Goal: Task Accomplishment & Management: Use online tool/utility

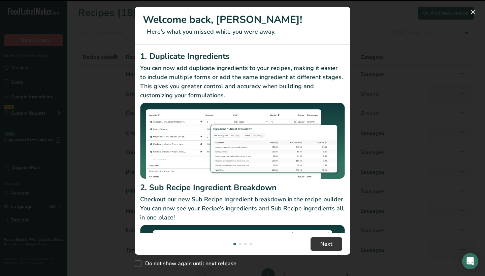
click at [325, 213] on p "Checkout our new Sub Recipe Ingredient breakdown in the recipe builder. You can…" at bounding box center [242, 208] width 205 height 27
click at [471, 12] on button "New Features" at bounding box center [473, 12] width 11 height 11
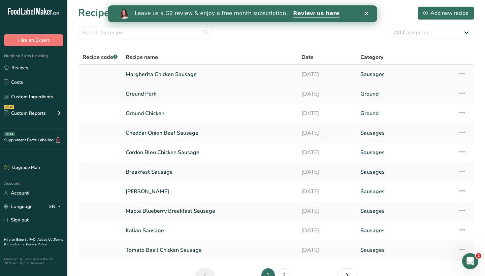
click at [169, 74] on link "Margherita Chicken Sausage" at bounding box center [210, 74] width 168 height 14
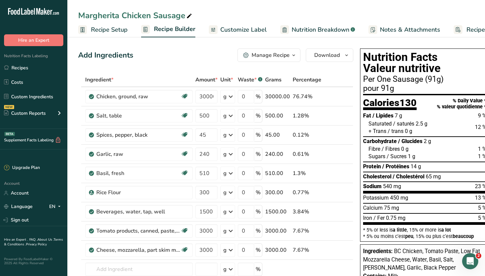
click at [311, 33] on span "Nutrition Breakdown" at bounding box center [321, 29] width 58 height 9
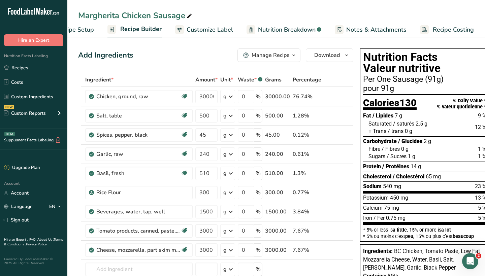
select select "Calories"
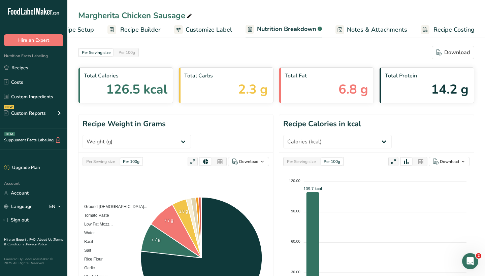
click at [197, 28] on span "Customize Label" at bounding box center [209, 29] width 47 height 9
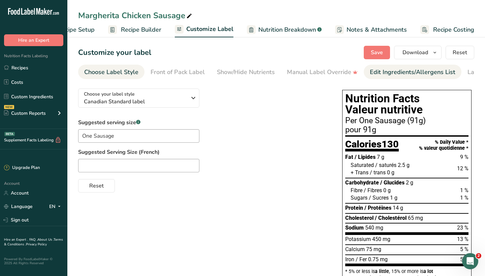
click at [396, 75] on div "Edit Ingredients/Allergens List" at bounding box center [413, 72] width 86 height 9
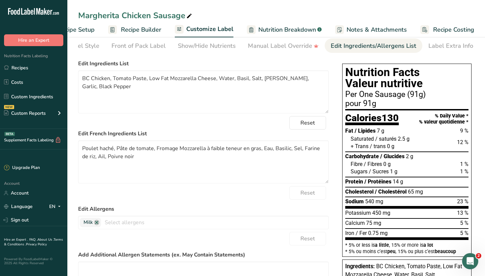
scroll to position [29, 0]
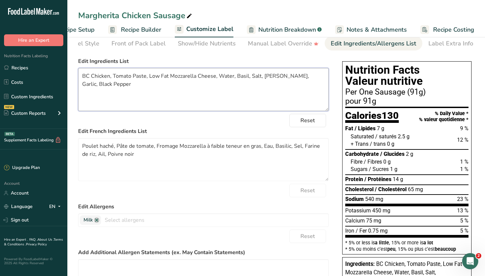
click at [124, 85] on textarea "BC Chicken, Tomato Paste, Low Fat Mozzarella Cheese, Water, Basil, Salt, [PERSO…" at bounding box center [203, 89] width 251 height 43
drag, startPoint x: 151, startPoint y: 86, endPoint x: 103, endPoint y: 84, distance: 47.9
click at [103, 84] on textarea "BC Chicken, Tomato Paste, Low Fat Mozzarella Cheese, Water, Basil, Salt, [PERSO…" at bounding box center [203, 89] width 251 height 43
type textarea "BC Chicken, Tomato Paste, Low Fat Mozzarella Cheese, Water, Basil, Salt, [PERSO…"
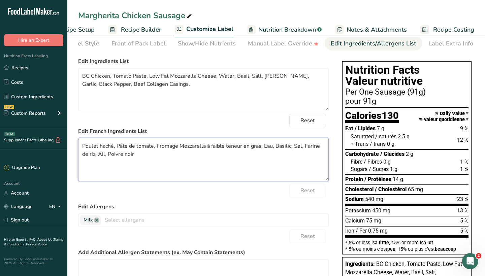
click at [234, 167] on textarea "Poulet haché, Pâte de tomate, Fromage Mozzarella à faible teneur en gras, Eau, …" at bounding box center [203, 159] width 251 height 43
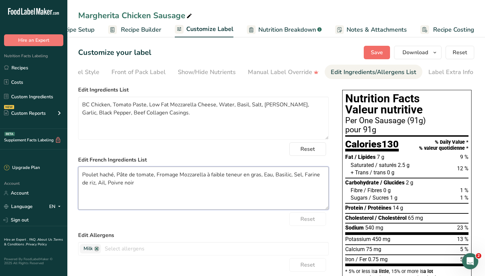
scroll to position [0, 0]
click at [377, 55] on span "Save" at bounding box center [377, 53] width 12 height 8
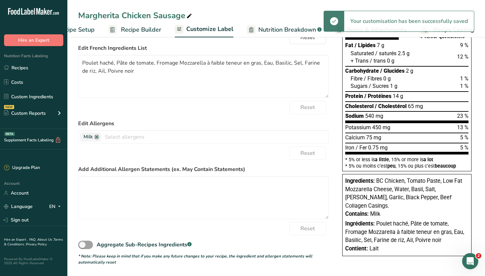
scroll to position [112, 0]
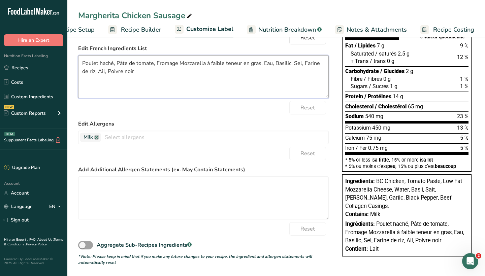
click at [140, 74] on textarea "Poulet haché, Pâte de tomate, Fromage Mozzarella à faible teneur en gras, Eau, …" at bounding box center [203, 76] width 251 height 43
paste textarea "boyau de collagène"
click at [138, 73] on textarea "Poulet haché, Pâte de tomate, Fromage Mozzarella à faible teneur en gras, Eau, …" at bounding box center [203, 76] width 251 height 43
click at [163, 75] on textarea "Poulet haché, Pâte de tomate, Fromage Mozzarella à faible teneur en gras, Eau, …" at bounding box center [203, 76] width 251 height 43
click at [195, 72] on textarea "Poulet haché, Pâte de tomate, Fromage Mozzarella à faible teneur en gras, Eau, …" at bounding box center [203, 76] width 251 height 43
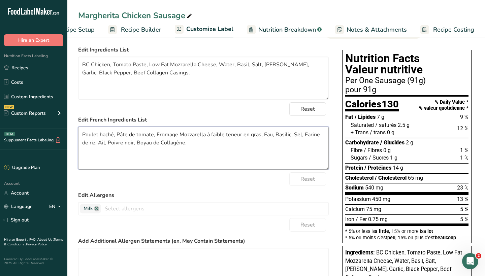
scroll to position [26, 0]
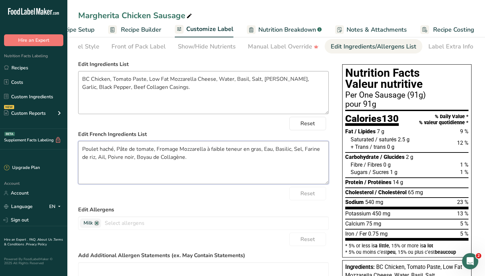
type textarea "Poulet haché, Pâte de tomate, Fromage Mozzarella à faible teneur en gras, Eau, …"
drag, startPoint x: 167, startPoint y: 93, endPoint x: 103, endPoint y: 88, distance: 64.5
click at [103, 88] on textarea "BC Chicken, Tomato Paste, Low Fat Mozzarella Cheese, Water, Basil, Salt, [PERSO…" at bounding box center [203, 92] width 251 height 43
drag, startPoint x: 191, startPoint y: 158, endPoint x: 135, endPoint y: 158, distance: 56.0
click at [135, 158] on textarea "Poulet haché, Pâte de tomate, Fromage Mozzarella à faible teneur en gras, Eau, …" at bounding box center [203, 162] width 251 height 43
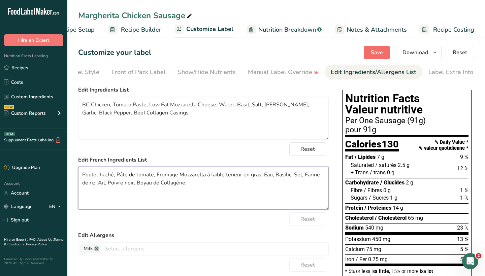
scroll to position [0, 0]
click at [383, 50] on span "Save" at bounding box center [377, 53] width 12 height 8
click at [51, 69] on link "Recipes" at bounding box center [33, 67] width 67 height 13
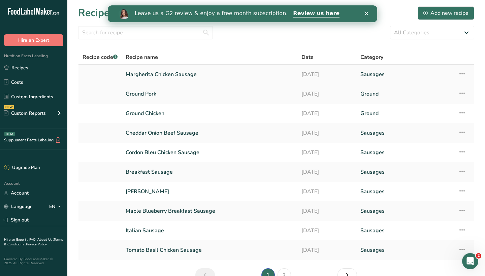
click at [455, 75] on td "Recipe Setup Delete Recipe Duplicate Recipe Scale Recipe Save as Sub-Recipe .a-…" at bounding box center [464, 75] width 20 height 20
click at [465, 72] on icon at bounding box center [462, 74] width 8 height 12
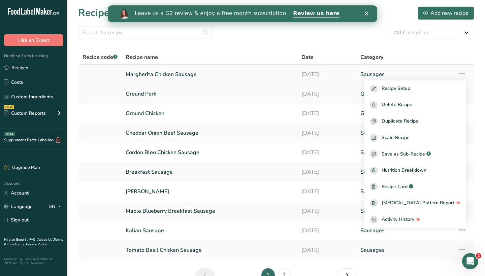
click at [465, 72] on icon at bounding box center [462, 74] width 8 height 12
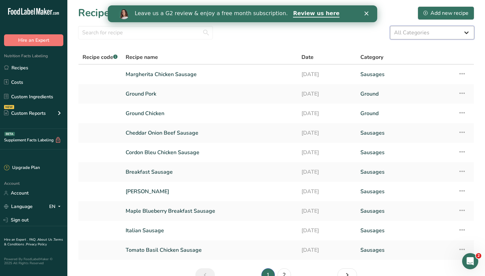
click at [471, 33] on select "All Categories Baked Goods [GEOGRAPHIC_DATA] Confectionery Cooked Meals, Salads…" at bounding box center [432, 32] width 84 height 13
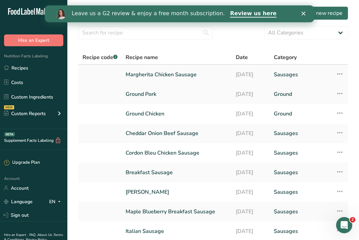
click at [150, 74] on link "Margherita Chicken Sausage" at bounding box center [177, 74] width 102 height 14
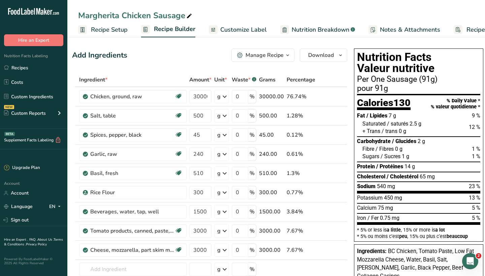
scroll to position [0, 6]
click at [337, 53] on span "button" at bounding box center [341, 55] width 8 height 8
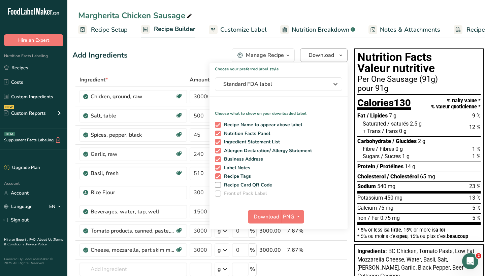
click at [327, 54] on span "Download" at bounding box center [322, 55] width 26 height 8
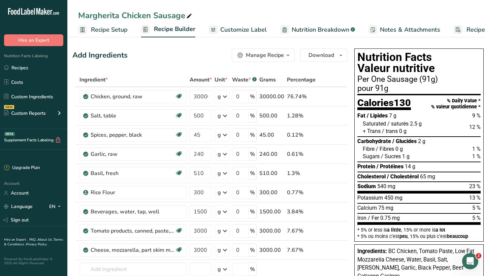
click at [240, 36] on link "Customize Label" at bounding box center [238, 29] width 58 height 15
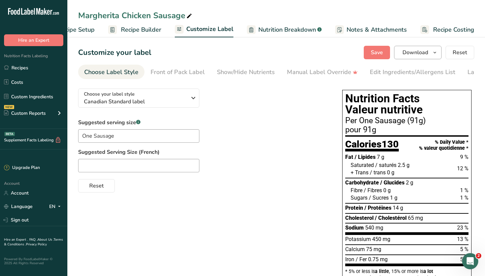
click at [431, 50] on button "Download" at bounding box center [418, 52] width 48 height 13
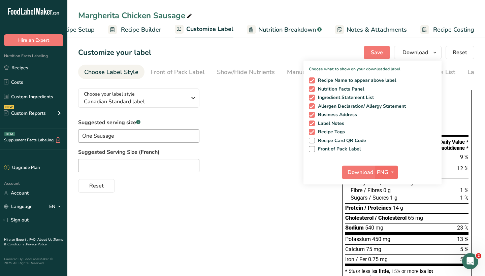
click at [391, 172] on icon "button" at bounding box center [392, 172] width 5 height 8
click at [390, 205] on link "SVG" at bounding box center [388, 208] width 22 height 11
click at [357, 169] on span "Download" at bounding box center [361, 173] width 26 height 8
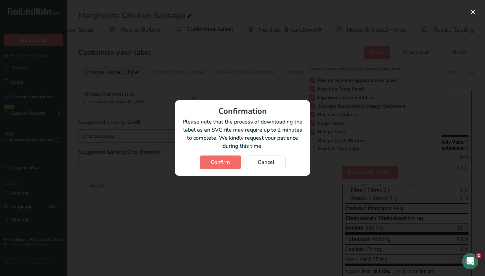
click at [218, 165] on span "Confirm" at bounding box center [220, 162] width 19 height 8
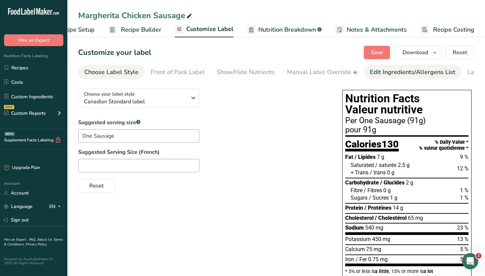
click at [387, 77] on link "Edit Ingredients/Allergens List" at bounding box center [413, 72] width 86 height 15
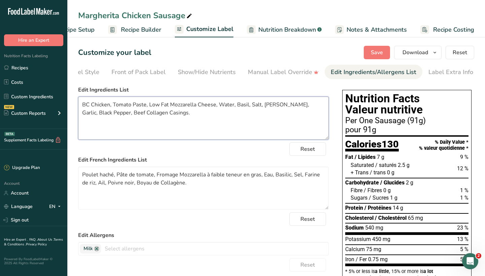
drag, startPoint x: 168, startPoint y: 105, endPoint x: 149, endPoint y: 104, distance: 18.6
click at [149, 104] on textarea "BC Chicken, Tomato Paste, Low Fat Mozzarella Cheese, Water, Basil, Salt, [PERSO…" at bounding box center [203, 118] width 251 height 43
type textarea "BC Chicken, Tomato Paste, Mozzarella Cheese, Water, Basil, Salt, [PERSON_NAME],…"
click at [383, 52] on span "Save" at bounding box center [377, 53] width 12 height 8
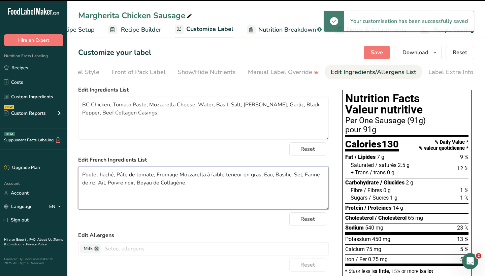
click at [212, 177] on textarea "Poulet haché, Pâte de tomate, Fromage Mozzarella à faible teneur en gras, Eau, …" at bounding box center [203, 188] width 251 height 43
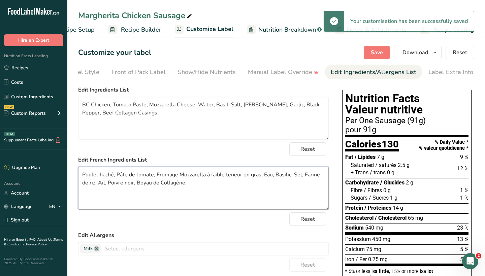
drag, startPoint x: 207, startPoint y: 174, endPoint x: 259, endPoint y: 177, distance: 52.3
click at [259, 177] on textarea "Poulet haché, Pâte de tomate, Fromage Mozzarella à faible teneur en gras, Eau, …" at bounding box center [203, 188] width 251 height 43
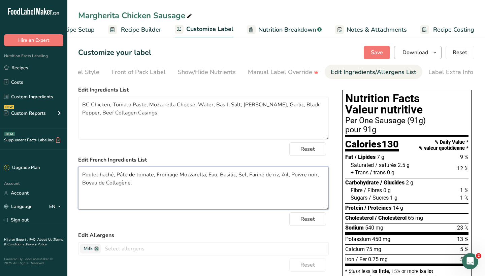
type textarea "Poulet haché, Pâte de tomate, Fromage Mozzarella, Eau, Basilic, Sel, Farine de …"
click at [426, 54] on span "Download" at bounding box center [416, 53] width 26 height 8
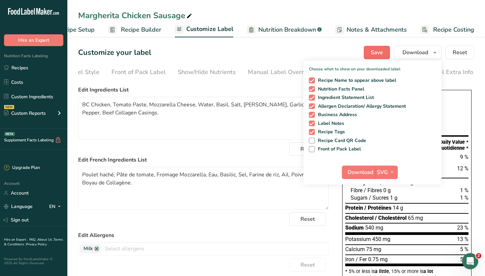
click at [377, 50] on span "Save" at bounding box center [377, 53] width 12 height 8
click at [377, 50] on div "Save Download Choose what to show on your downloaded label Recipe Name to appea…" at bounding box center [419, 52] width 111 height 13
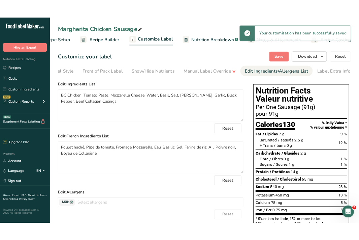
scroll to position [0, 0]
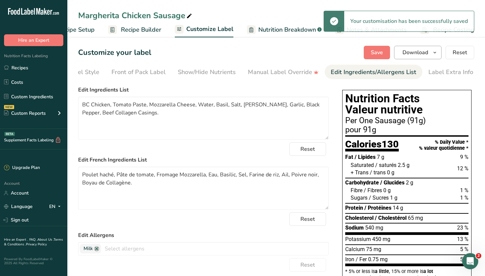
click at [436, 54] on icon "button" at bounding box center [434, 53] width 5 height 8
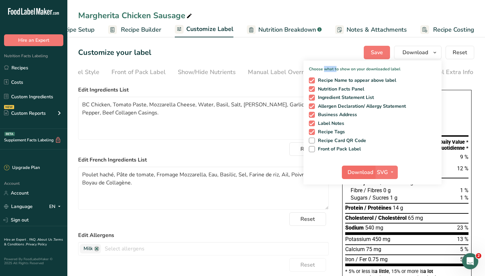
click at [351, 172] on span "Download" at bounding box center [361, 173] width 26 height 8
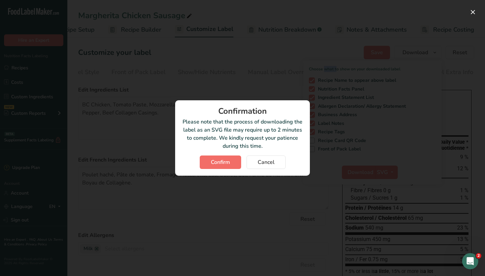
click at [215, 158] on button "Confirm" at bounding box center [220, 162] width 41 height 13
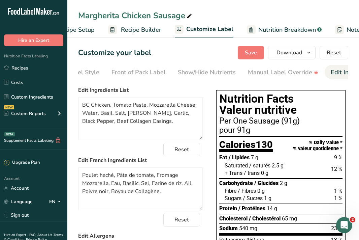
click at [181, 46] on section "Customize your label Save Download Choose what to show on your downloaded label…" at bounding box center [213, 218] width 292 height 367
click at [33, 67] on link "Recipes" at bounding box center [33, 67] width 67 height 13
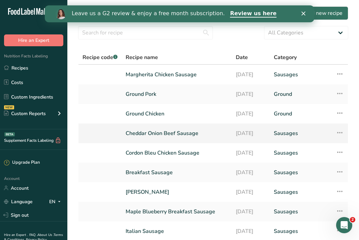
click at [176, 132] on link "Cheddar Onion Beef Sausage" at bounding box center [177, 133] width 102 height 14
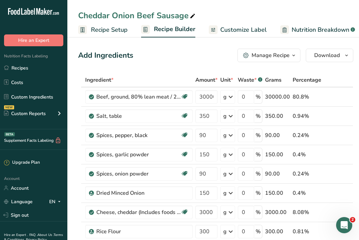
scroll to position [0, 0]
click at [240, 35] on link "Customize Label" at bounding box center [238, 29] width 58 height 15
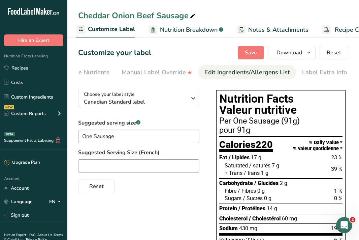
scroll to position [0, 165]
click at [243, 73] on div "Edit Ingredients/Allergens List" at bounding box center [248, 72] width 86 height 9
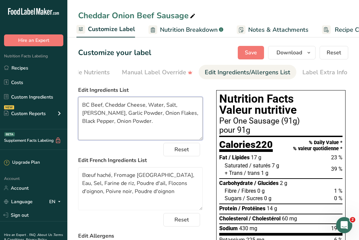
click at [150, 110] on textarea "BC Beef, Cheddar Cheese, Water, Salt, [PERSON_NAME], Garlic Powder, Onion Flake…" at bounding box center [140, 118] width 125 height 43
click at [152, 126] on textarea "BC Beef, Cheddar Cheese, Water, Salt, [PERSON_NAME], Garlic Powder, Onion Flake…" at bounding box center [140, 118] width 125 height 43
paste textarea "Boyau de Collagène."
type textarea "BC Beef, Cheddar Cheese, Water, Salt, [PERSON_NAME], Garlic Powder, Onion Flake…"
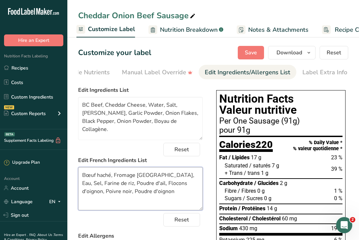
click at [135, 192] on textarea "Bœuf haché, Fromage [GEOGRAPHIC_DATA], Eau, Sel, Farine de riz, Poudre d'ail, F…" at bounding box center [140, 188] width 125 height 43
paste textarea "Boyau de Collagène."
click at [136, 192] on textarea "Bœuf haché, Fromage [GEOGRAPHIC_DATA], Eau, Sel, Farine de riz, Poudre d'ail, F…" at bounding box center [140, 188] width 125 height 43
type textarea "Bœuf haché, Fromage [GEOGRAPHIC_DATA], Eau, Sel, Farine de riz, Poudre d'ail, F…"
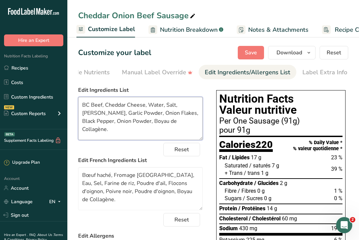
drag, startPoint x: 140, startPoint y: 123, endPoint x: 188, endPoint y: 128, distance: 48.1
click at [188, 128] on textarea "BC Beef, Cheddar Cheese, Water, Salt, [PERSON_NAME], Garlic Powder, Onion Flake…" at bounding box center [140, 118] width 125 height 43
paste textarea "eef Collagen Casings"
type textarea "BC Beef, Cheddar Cheese, Water, Salt, [PERSON_NAME], Garlic Powder, Onion Flake…"
click at [211, 123] on div "Choose your label style Canadian Standard label USA (FDA) Standard FDA label Ta…" at bounding box center [213, 237] width 270 height 308
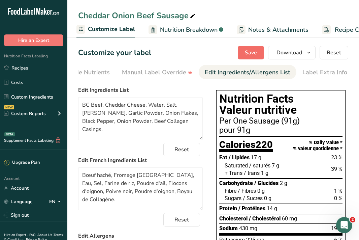
click at [251, 56] on span "Save" at bounding box center [251, 53] width 12 height 8
click at [310, 52] on icon "button" at bounding box center [308, 53] width 5 height 8
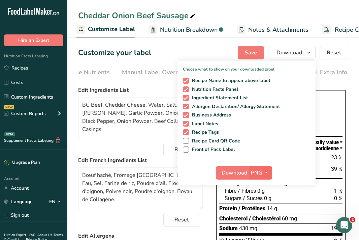
click at [268, 171] on icon "button" at bounding box center [266, 172] width 5 height 8
click at [265, 206] on link "SVG" at bounding box center [262, 208] width 22 height 11
click at [233, 172] on span "Download" at bounding box center [235, 173] width 26 height 8
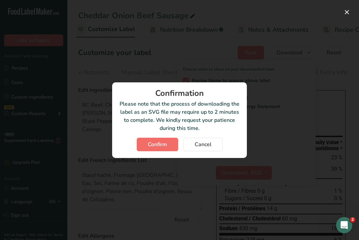
click at [164, 145] on span "Confirm" at bounding box center [157, 144] width 19 height 8
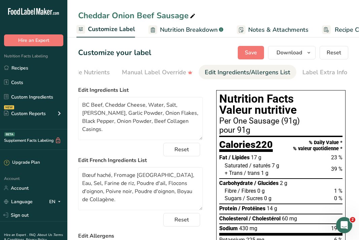
click at [147, 84] on section "Customize your label Save Download Choose what to show on your downloaded label…" at bounding box center [213, 218] width 292 height 367
click at [35, 68] on link "Recipes" at bounding box center [33, 67] width 67 height 13
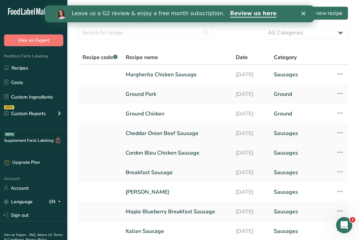
click at [151, 153] on link "Cordon Bleu Chicken Sausage" at bounding box center [177, 153] width 102 height 14
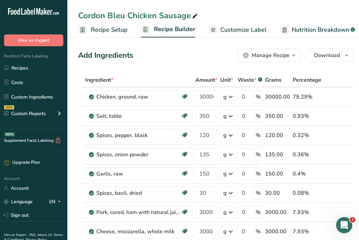
click at [246, 28] on span "Customize Label" at bounding box center [243, 29] width 47 height 9
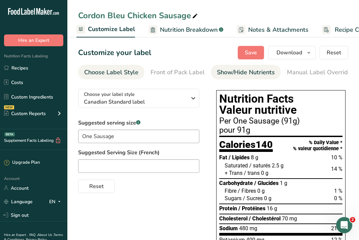
click at [249, 71] on div "Show/Hide Nutrients" at bounding box center [246, 72] width 58 height 9
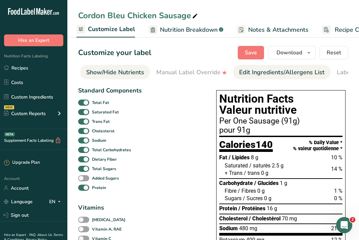
click at [252, 72] on div "Edit Ingredients/Allergens List" at bounding box center [282, 72] width 86 height 9
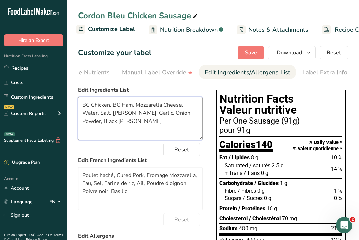
click at [152, 121] on textarea "BC Chicken, BC Ham, Mozzarella Cheese, Water, Salt, [PERSON_NAME], Garlic, Onio…" at bounding box center [140, 118] width 125 height 43
paste textarea "Beef Collagen Casings."
type textarea "BC Chicken, BC Ham, Mozzarella Cheese, Water, Salt, [PERSON_NAME], Garlic, Onio…"
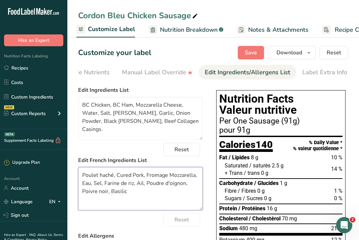
click at [140, 192] on textarea "Poulet haché, Cured Pork, Fromage Mozzarella, Eau, Sel, Farine de riz, Ail, Pou…" at bounding box center [140, 188] width 125 height 43
paste textarea "Boyau de Collagène."
type textarea "Poulet haché, Cured Pork, Fromage Mozzarella, Eau, Sel, Farine de riz, Ail, Pou…"
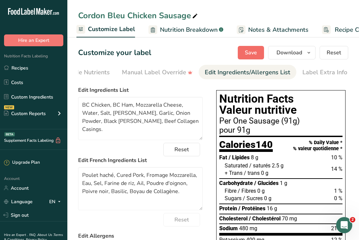
click at [253, 51] on span "Save" at bounding box center [251, 53] width 12 height 8
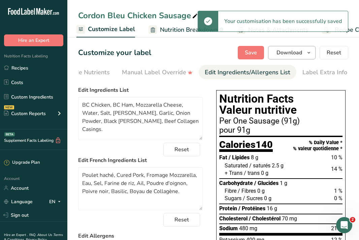
click at [311, 56] on icon "button" at bounding box center [308, 53] width 5 height 8
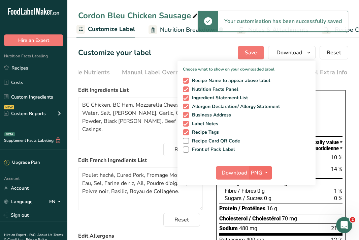
click at [269, 172] on icon "button" at bounding box center [266, 172] width 5 height 8
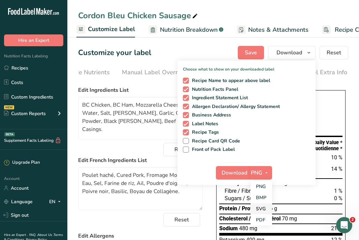
click at [263, 205] on link "SVG" at bounding box center [262, 208] width 22 height 11
click at [236, 172] on span "Download" at bounding box center [235, 173] width 26 height 8
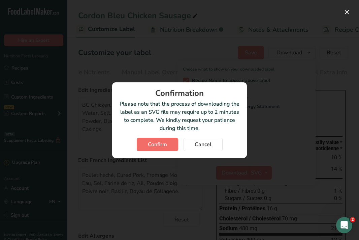
click at [174, 148] on button "Confirm" at bounding box center [157, 144] width 41 height 13
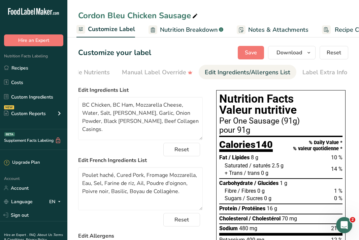
click at [108, 42] on section "Customize your label Save Download Choose what to show on your downloaded label…" at bounding box center [213, 218] width 292 height 367
click at [21, 71] on link "Recipes" at bounding box center [33, 67] width 67 height 13
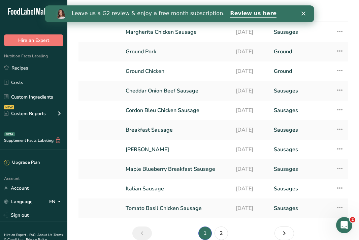
scroll to position [43, 0]
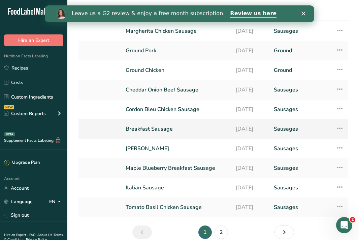
click at [155, 130] on link "Breakfast Sausage" at bounding box center [177, 129] width 102 height 14
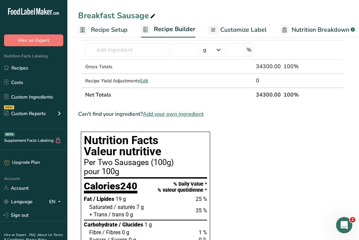
scroll to position [232, 0]
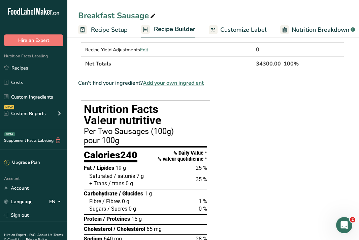
click at [249, 32] on span "Customize Label" at bounding box center [243, 29] width 47 height 9
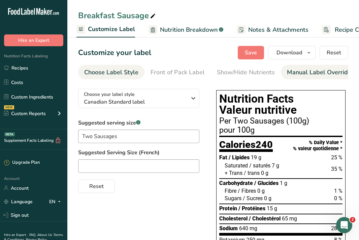
click at [281, 72] on li "Manual Label Override" at bounding box center [322, 72] width 83 height 14
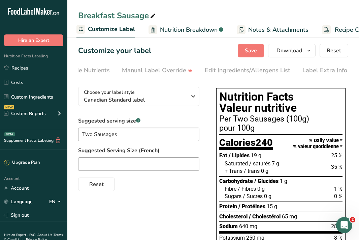
scroll to position [2, 0]
click at [94, 71] on div "Show/Hide Nutrients" at bounding box center [81, 70] width 58 height 9
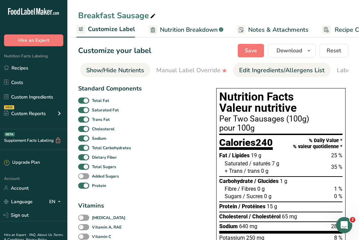
click at [272, 69] on div "Edit Ingredients/Allergens List" at bounding box center [282, 70] width 86 height 9
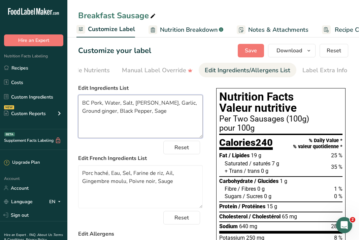
click at [158, 114] on textarea "BC Pork, Water, Salt, [PERSON_NAME], Garlic, Ground ginger, Black Pepper, Sage" at bounding box center [140, 116] width 125 height 43
paste textarea "Boyau de Collagène."
type textarea "BC Pork, Water, Salt, [PERSON_NAME], Garlic, Ground ginger, Black Pepper, Sage,…"
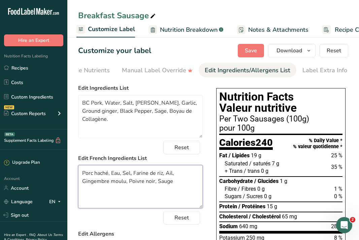
click at [176, 180] on textarea "Porc haché, Eau, Sel, Farine de riz, Ail, Gingembre moulu, Poivre noir, Sauge" at bounding box center [140, 186] width 125 height 43
paste textarea "Boyau de Collagène."
type textarea "Porc haché, Eau, Sel, Farine de riz, Ail, Gingembre moulu, Poivre noir, Sauge, …"
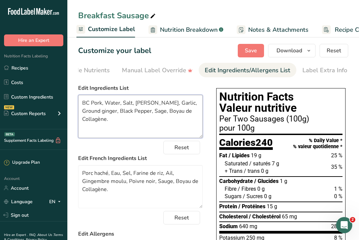
drag, startPoint x: 146, startPoint y: 122, endPoint x: 151, endPoint y: 113, distance: 10.3
click at [151, 113] on textarea "BC Pork, Water, Salt, [PERSON_NAME], Garlic, Ground ginger, Black Pepper, Sage,…" at bounding box center [140, 116] width 125 height 43
paste textarea "eef Collagen Casings"
click at [159, 135] on textarea "BC Pork, Water, Salt, [PERSON_NAME], Garlic, Ground ginger, Black Pepper, Sage,…" at bounding box center [140, 116] width 125 height 43
type textarea "BC Pork, Water, Salt, [PERSON_NAME], Garlic, Ground ginger, Black Pepper, Sage,…"
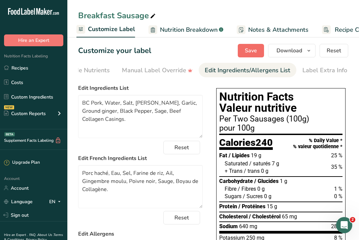
click at [250, 49] on span "Save" at bounding box center [251, 51] width 12 height 8
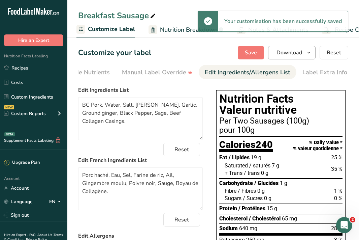
scroll to position [0, 0]
click at [313, 56] on span "button" at bounding box center [309, 53] width 8 height 8
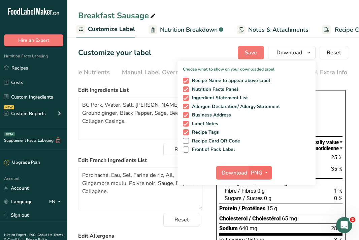
click at [264, 172] on icon "button" at bounding box center [266, 172] width 5 height 8
click at [265, 210] on link "SVG" at bounding box center [262, 208] width 22 height 11
click at [235, 171] on span "Download" at bounding box center [235, 173] width 26 height 8
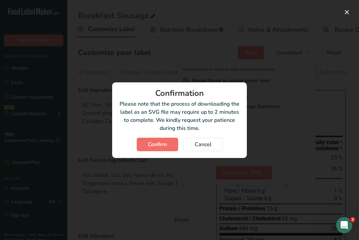
click at [163, 147] on span "Confirm" at bounding box center [157, 144] width 19 height 8
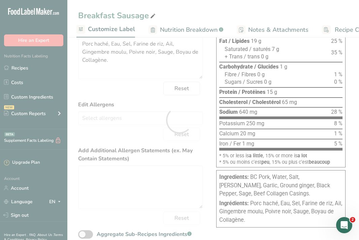
scroll to position [137, 0]
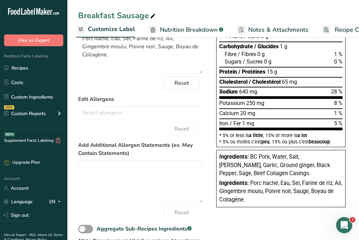
click at [107, 91] on form "Edit Ingredients List BC Pork, Water, Salt, [PERSON_NAME], Garlic, Ground ginge…" at bounding box center [140, 102] width 125 height 306
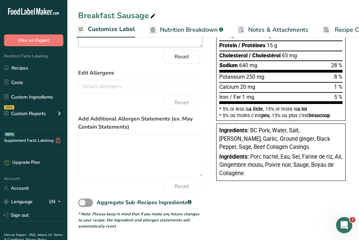
scroll to position [147, 0]
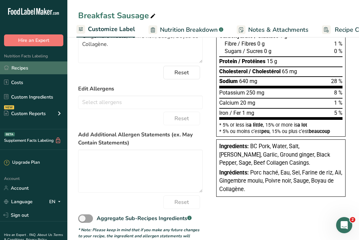
click at [20, 67] on link "Recipes" at bounding box center [33, 67] width 67 height 13
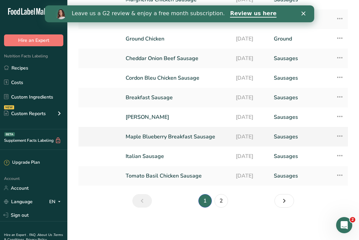
scroll to position [75, 0]
click at [148, 116] on link "[PERSON_NAME]" at bounding box center [177, 117] width 102 height 14
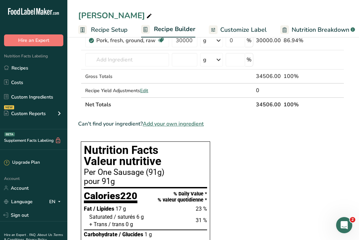
scroll to position [182, 0]
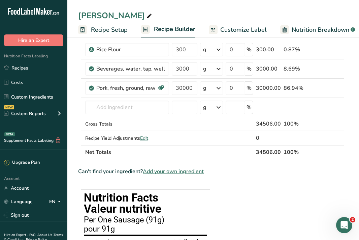
click at [292, 30] on span "Nutrition Breakdown" at bounding box center [321, 29] width 58 height 9
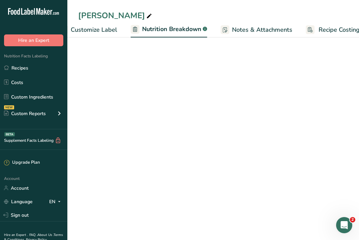
select select "Calories"
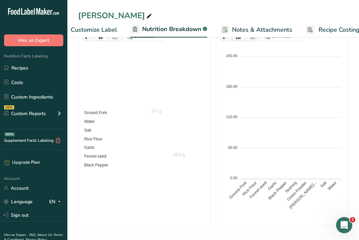
click at [94, 26] on span "Customize Label" at bounding box center [94, 29] width 47 height 9
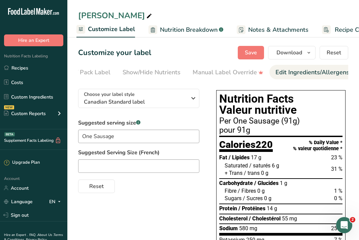
click at [308, 68] on div "Edit Ingredients/Allergens List" at bounding box center [319, 72] width 86 height 9
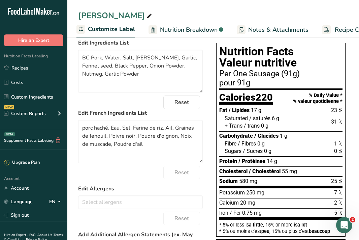
scroll to position [55, 0]
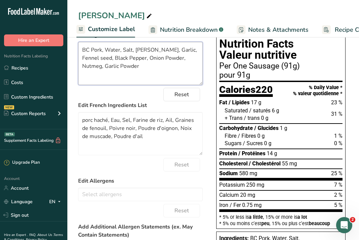
click at [139, 72] on textarea "BC Pork, Water, Salt, [PERSON_NAME], Garlic, Fennel seed, Black Pepper, Onion P…" at bounding box center [140, 63] width 125 height 43
paste textarea "Beef Collagen Casings."
type textarea "BC Pork, Water, Salt, [PERSON_NAME], Garlic, Fennel seed, Black Pepper, Onion P…"
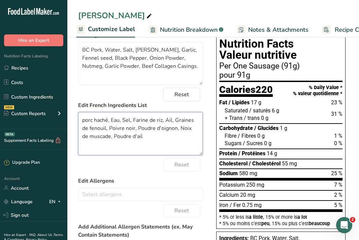
click at [150, 140] on textarea "porc haché, Eau, Sel, Farine de riz, Ail, Graines de fenouil, Poivre noir, Poud…" at bounding box center [140, 133] width 125 height 43
paste textarea "Boyau de Collagène."
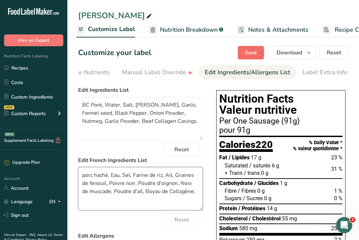
scroll to position [0, 0]
type textarea "porc haché, Eau, Sel, Farine de riz, Ail, Graines de fenouil, Poivre noir, Poud…"
click at [255, 55] on span "Save" at bounding box center [251, 53] width 12 height 8
click at [311, 53] on icon "button" at bounding box center [308, 53] width 5 height 8
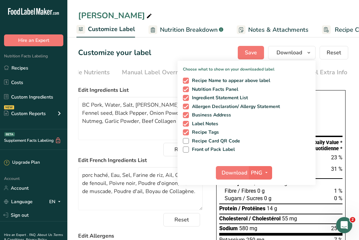
click at [263, 167] on button "PNG" at bounding box center [260, 172] width 23 height 13
click at [266, 209] on link "SVG" at bounding box center [262, 208] width 22 height 11
click at [235, 177] on button "Download" at bounding box center [232, 172] width 33 height 13
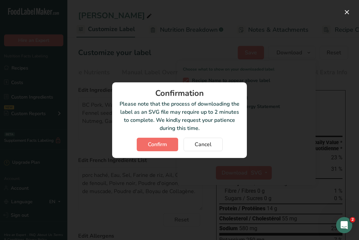
click at [171, 142] on button "Confirm" at bounding box center [157, 144] width 41 height 13
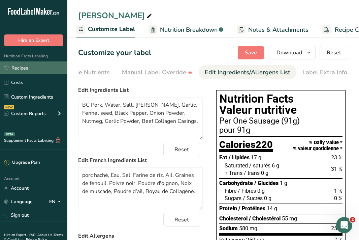
click at [32, 69] on link "Recipes" at bounding box center [33, 67] width 67 height 13
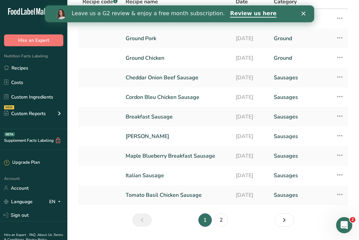
scroll to position [61, 0]
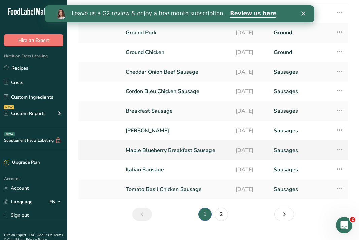
click at [177, 151] on link "Maple Blueberry Breakfast Sausage" at bounding box center [177, 150] width 102 height 14
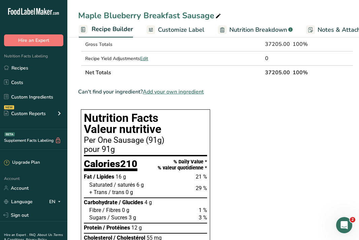
scroll to position [0, 64]
click at [191, 29] on span "Customize Label" at bounding box center [179, 29] width 47 height 9
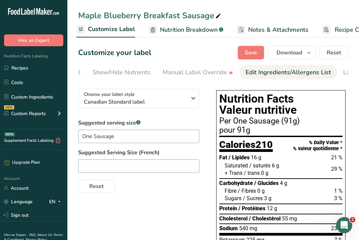
click at [259, 70] on div "Edit Ingredients/Allergens List" at bounding box center [289, 72] width 86 height 9
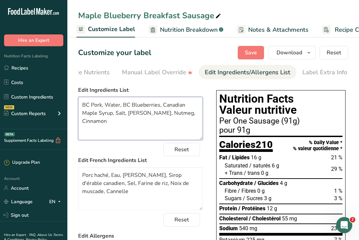
click at [132, 121] on textarea "BC Pork, Water, BC Blueberries, Canadian Maple Syrup, Salt, [PERSON_NAME], Nutm…" at bounding box center [140, 118] width 125 height 43
paste textarea "Boyau de Collagène."
type textarea "BC Pork, Water, BC Blueberries, Canadian Maple Syrup, Salt, [PERSON_NAME], Nutm…"
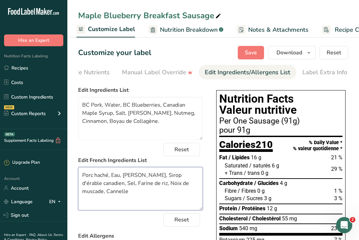
click at [122, 190] on textarea "Porc haché, Eau, [PERSON_NAME], Sirop d'érable canadien, Sel, Farine de riz, No…" at bounding box center [140, 188] width 125 height 43
paste textarea "Boyau de Collagène."
type textarea "Porc haché, Eau, Bleuets, Sirop d'érable canadien, Sel, Farine de riz, Noix de …"
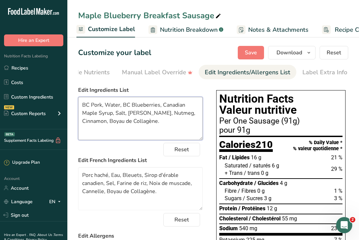
drag, startPoint x: 159, startPoint y: 122, endPoint x: 109, endPoint y: 121, distance: 50.2
click at [109, 121] on textarea "BC Pork, Water, BC Blueberries, Canadian Maple Syrup, Salt, [PERSON_NAME], Nutm…" at bounding box center [140, 118] width 125 height 43
paste textarea "eef Collagen Casings"
click at [162, 130] on textarea "BC Pork, Water, BC Blueberries, Canadian Maple Syrup, Salt, [PERSON_NAME], Nutm…" at bounding box center [140, 118] width 125 height 43
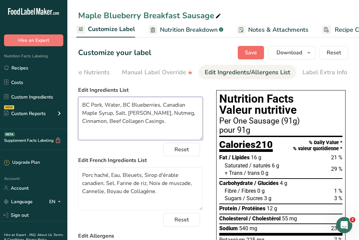
type textarea "BC Pork, Water, BC Blueberries, Canadian Maple Syrup, Salt, [PERSON_NAME], Nutm…"
click at [252, 47] on button "Save" at bounding box center [251, 52] width 26 height 13
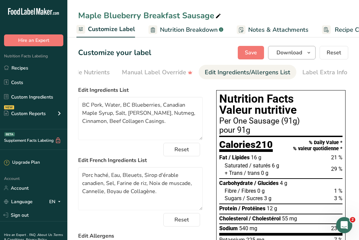
click at [311, 58] on button "Download" at bounding box center [292, 52] width 48 height 13
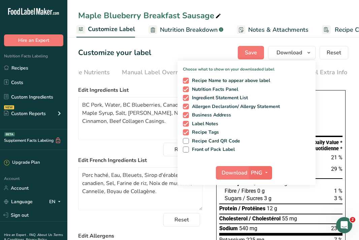
click at [265, 173] on icon "button" at bounding box center [266, 172] width 5 height 8
click at [266, 209] on link "SVG" at bounding box center [262, 208] width 22 height 11
click at [237, 174] on span "Download" at bounding box center [235, 173] width 26 height 8
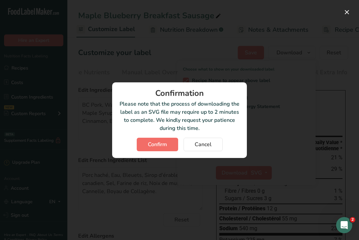
click at [162, 146] on span "Confirm" at bounding box center [157, 144] width 19 height 8
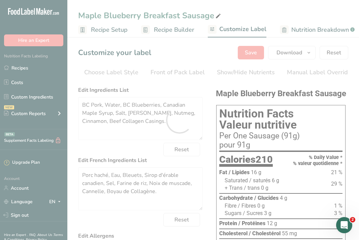
scroll to position [0, 165]
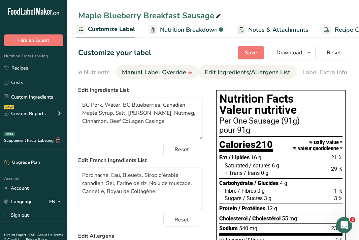
click at [124, 66] on link "Manual Label Override" at bounding box center [157, 72] width 71 height 15
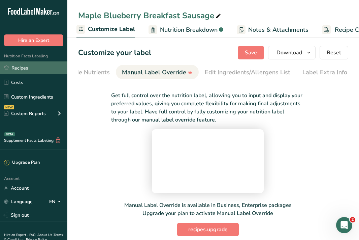
click at [31, 65] on link "Recipes" at bounding box center [33, 67] width 67 height 13
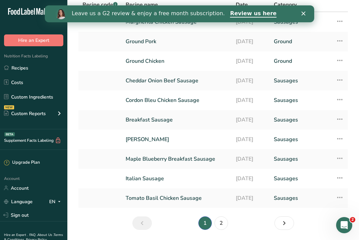
scroll to position [64, 0]
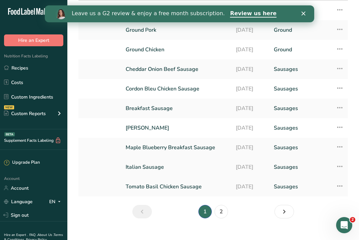
click at [142, 165] on link "Italian Sausage" at bounding box center [177, 167] width 102 height 14
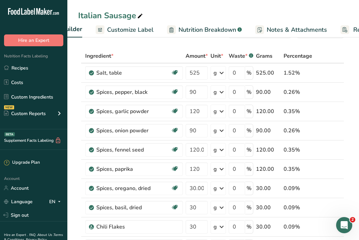
scroll to position [0, 120]
click at [129, 27] on span "Customize Label" at bounding box center [123, 29] width 47 height 9
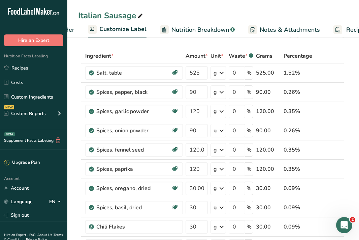
scroll to position [0, 131]
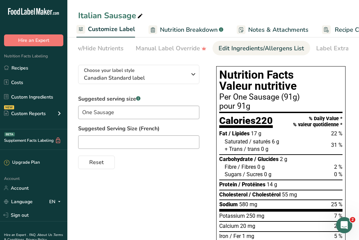
click at [259, 48] on div "Edit Ingredients/Allergens List" at bounding box center [262, 48] width 86 height 9
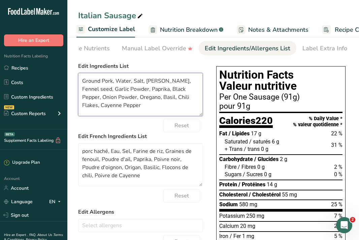
click at [128, 104] on textarea "Ground Pork, Water, Salt, Rice Flour, Fennel seed, Garlic Powder, Paprika, Blac…" at bounding box center [140, 94] width 125 height 43
paste textarea "Beef Collagen Casings."
type textarea "Ground Pork, Water, Salt, Rice Flour, Fennel seed, Garlic Powder, Paprika, Blac…"
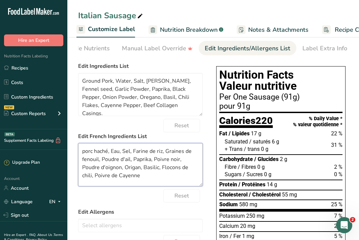
click at [120, 174] on textarea "porc haché, Eau, Sel, Farine de riz, Graines de fenouil, Poudre d'ail, Paprika,…" at bounding box center [140, 164] width 125 height 43
paste textarea "Boyau de Collagène."
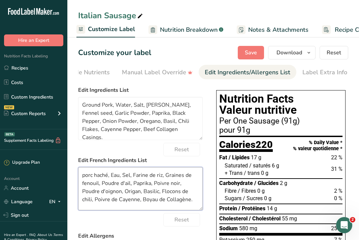
scroll to position [0, 0]
type textarea "porc haché, Eau, Sel, Farine de riz, Graines de fenouil, Poudre d'ail, Paprika,…"
click at [249, 51] on span "Save" at bounding box center [251, 53] width 12 height 8
click at [313, 53] on span "button" at bounding box center [309, 53] width 8 height 8
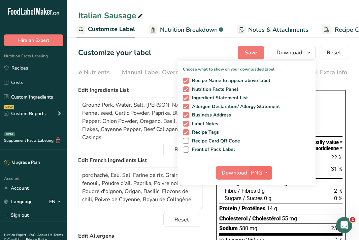
click at [269, 172] on icon "button" at bounding box center [266, 172] width 5 height 8
click at [266, 208] on link "SVG" at bounding box center [262, 208] width 22 height 11
click at [238, 176] on span "Download" at bounding box center [235, 173] width 26 height 8
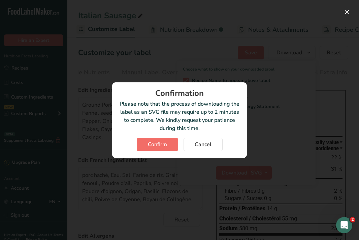
click at [160, 142] on span "Confirm" at bounding box center [157, 144] width 19 height 8
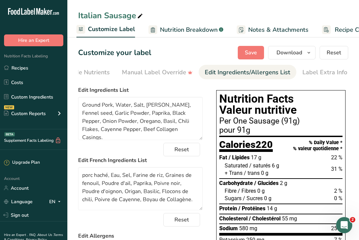
click at [117, 53] on h1 "Customize your label" at bounding box center [114, 52] width 73 height 11
click at [30, 70] on link "Recipes" at bounding box center [33, 67] width 67 height 13
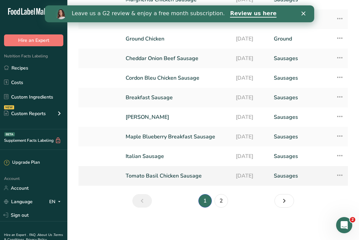
scroll to position [75, 0]
click at [158, 172] on link "Tomato Basil Chicken Sausage" at bounding box center [177, 176] width 102 height 14
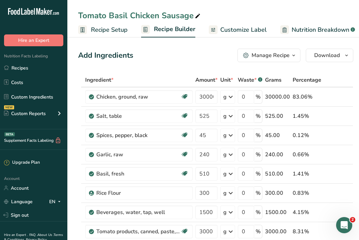
click at [259, 31] on span "Customize Label" at bounding box center [243, 29] width 47 height 9
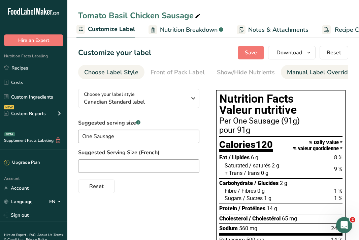
click at [304, 75] on div "Manual Label Override" at bounding box center [322, 72] width 71 height 9
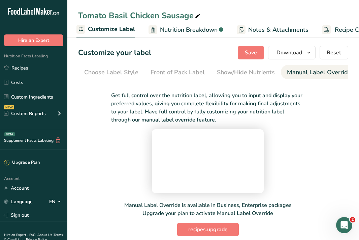
scroll to position [0, 165]
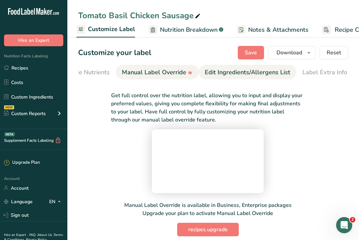
click at [268, 77] on link "Edit Ingredients/Allergens List" at bounding box center [248, 72] width 86 height 15
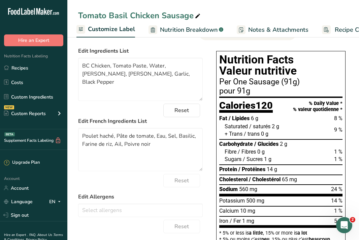
scroll to position [44, 0]
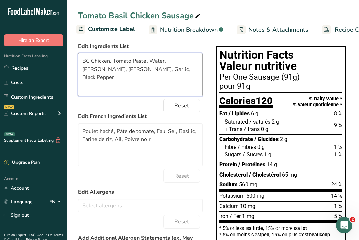
click at [183, 72] on textarea "BC Chicken, Tomato Paste, Water, Salt, Basil, Rice Flour, Garlic, Black Pepper" at bounding box center [140, 74] width 125 height 43
paste textarea "Boyau de Collagène."
type textarea "BC Chicken, Tomato Paste, Water, Salt, Basil, Rice Flour, Garlic, Black Pepper,…"
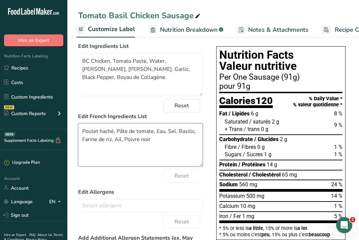
click at [152, 142] on textarea "Poulet haché, Pâte de tomate, Eau, Sel, Basilic, Farine de riz, Ail, Poivre noir" at bounding box center [140, 144] width 125 height 43
paste textarea "Boyau de Collagène."
type textarea "Poulet haché, Pâte de tomate, Eau, Sel, Basilic, Farine de riz, Ail, Poivre noi…"
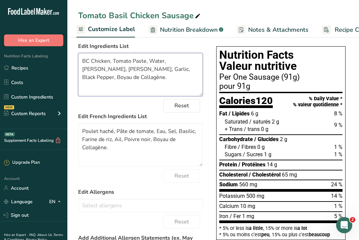
drag, startPoint x: 140, startPoint y: 81, endPoint x: 160, endPoint y: 70, distance: 22.9
click at [160, 70] on textarea "BC Chicken, Tomato Paste, Water, Salt, Basil, Rice Flour, Garlic, Black Pepper,…" at bounding box center [140, 74] width 125 height 43
paste textarea "eef Collagen Casings"
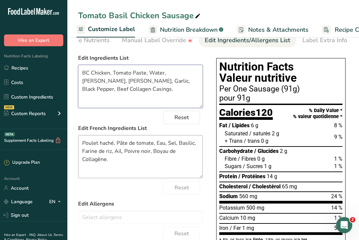
scroll to position [0, 0]
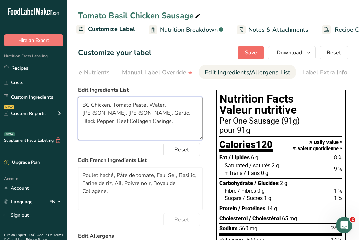
type textarea "BC Chicken, Tomato Paste, Water, Salt, Basil, Rice Flour, Garlic, Black Pepper,…"
click at [245, 55] on button "Save" at bounding box center [251, 52] width 26 height 13
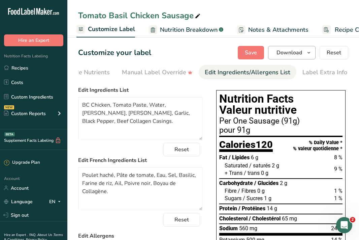
click at [309, 51] on icon "button" at bounding box center [308, 53] width 5 height 8
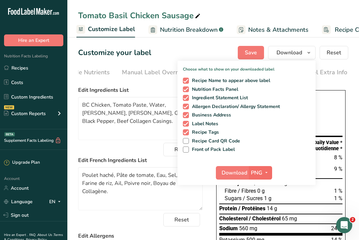
click at [267, 172] on icon "button" at bounding box center [266, 172] width 5 height 8
click at [268, 209] on link "SVG" at bounding box center [262, 208] width 22 height 11
click at [234, 172] on span "Download" at bounding box center [235, 173] width 26 height 8
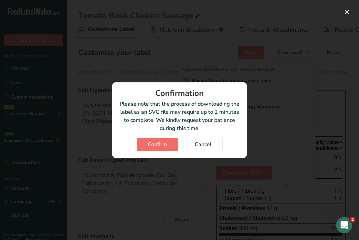
click at [167, 146] on span "Confirm" at bounding box center [157, 144] width 19 height 8
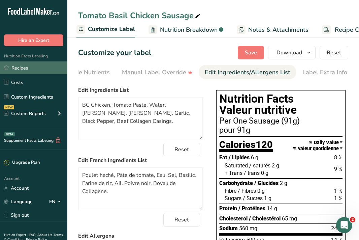
click at [50, 73] on link "Recipes" at bounding box center [33, 67] width 67 height 13
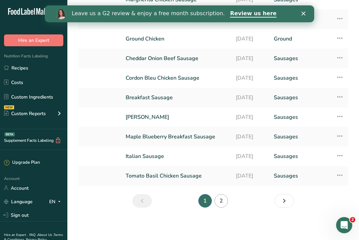
scroll to position [75, 0]
click at [221, 198] on link "2" at bounding box center [221, 200] width 13 height 13
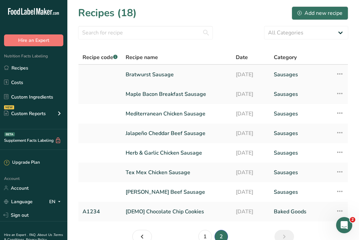
click at [155, 72] on link "Bratwurst Sausage" at bounding box center [177, 74] width 102 height 14
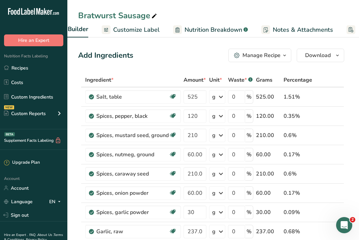
scroll to position [0, 109]
click at [145, 28] on span "Customize Label" at bounding box center [134, 29] width 47 height 9
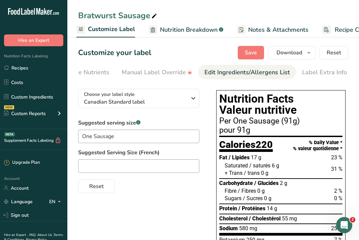
scroll to position [0, 165]
click at [258, 71] on div "Edit Ingredients/Allergens List" at bounding box center [248, 72] width 86 height 9
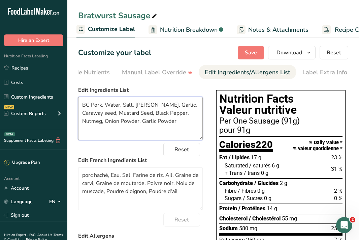
click at [184, 121] on textarea "BC Pork, Water, Salt, Rice Flour, Garlic, Caraway seed, Mustard Seed, Black Pep…" at bounding box center [140, 118] width 125 height 43
paste textarea "Beef Collagen Casings."
click at [177, 121] on textarea "BC Pork, Water, Salt, Rice Flour, Garlic, Caraway seed, Mustard Seed, Black Pep…" at bounding box center [140, 118] width 125 height 43
type textarea "BC Pork, Water, Salt, Rice Flour, Garlic, Caraway seed, Mustard Seed, Black Pep…"
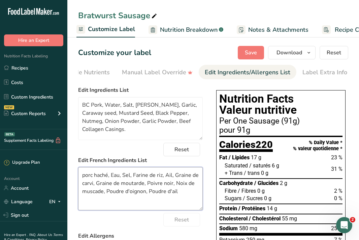
click at [181, 191] on textarea "porc haché, Eau, Sel, Farine de riz, Ail, Graine de carvi, Graine de moutarde, …" at bounding box center [140, 188] width 125 height 43
paste textarea "Boyau de Collagène."
type textarea "porc haché, Eau, Sel, Farine de riz, Ail, Graine de carvi, Graine de moutarde, …"
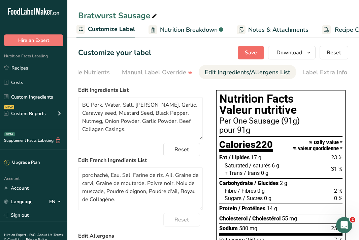
click at [250, 53] on span "Save" at bounding box center [251, 53] width 12 height 8
click at [311, 51] on icon "button" at bounding box center [308, 53] width 5 height 8
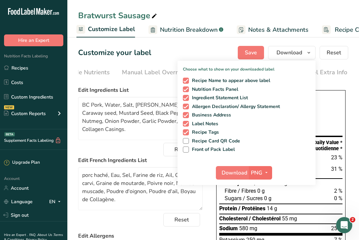
click at [267, 172] on icon "button" at bounding box center [266, 172] width 5 height 8
click at [265, 207] on link "SVG" at bounding box center [262, 208] width 22 height 11
click at [235, 170] on span "Download" at bounding box center [235, 173] width 26 height 8
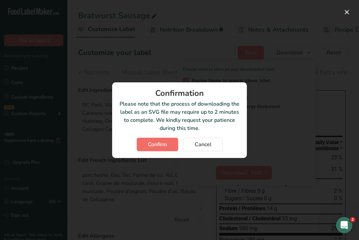
click at [163, 143] on span "Confirm" at bounding box center [157, 144] width 19 height 8
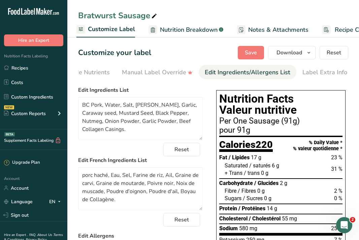
click at [140, 84] on section "Customize your label Save Download Choose what to show on your downloaded label…" at bounding box center [213, 218] width 292 height 367
click at [49, 69] on link "Recipes" at bounding box center [33, 67] width 67 height 13
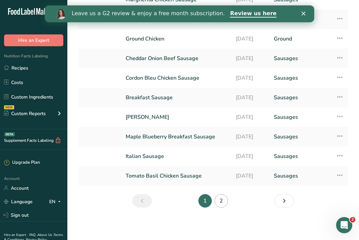
scroll to position [75, 0]
click at [225, 199] on link "2" at bounding box center [221, 200] width 13 height 13
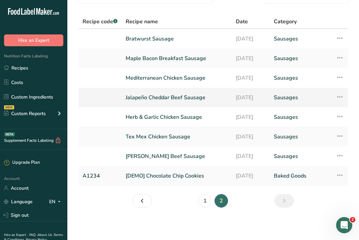
scroll to position [24, 0]
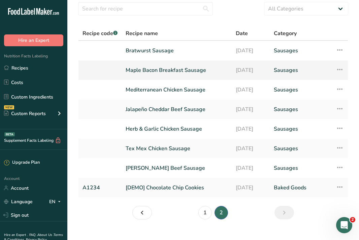
click at [154, 70] on link "Maple Bacon Breakfast Sausage" at bounding box center [177, 70] width 102 height 14
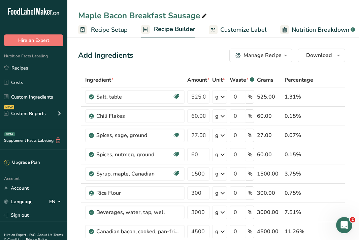
click at [254, 27] on span "Customize Label" at bounding box center [243, 29] width 47 height 9
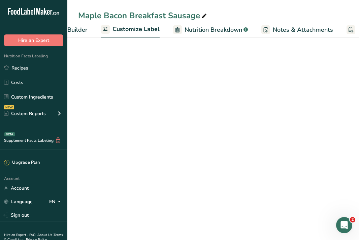
scroll to position [0, 131]
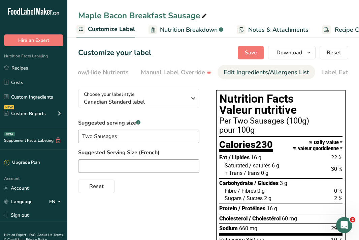
click at [269, 75] on div "Edit Ingredients/Allergens List" at bounding box center [267, 72] width 86 height 9
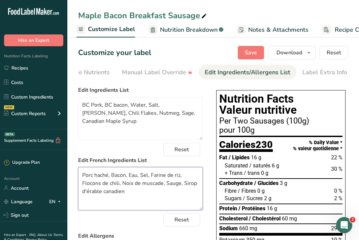
click at [146, 195] on textarea "Porc haché, Bacon, Eau, Sel, Farine de riz, Flocons de chili, Noix de muscade, …" at bounding box center [140, 188] width 125 height 43
paste textarea "Boyau de Collagène."
type textarea "Porc haché, Bacon, Eau, Sel, Farine de riz, Flocons de chili, Noix de muscade, …"
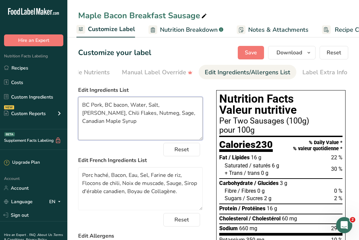
click at [192, 113] on textarea "BC Pork, BC bacon, Water, Salt, Rice Flour, Chili Flakes, Nutmeg, Sage, Canadia…" at bounding box center [140, 118] width 125 height 43
paste textarea "Beef Collagen Casings."
type textarea "BC Pork, BC bacon, Water, Salt, Rice Flour, Chili Flakes, Nutmeg, Sage, Canadia…"
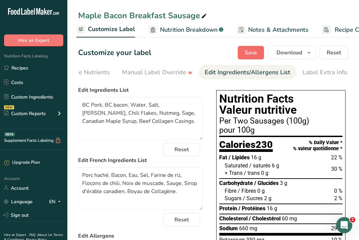
click at [251, 58] on button "Save" at bounding box center [251, 52] width 26 height 13
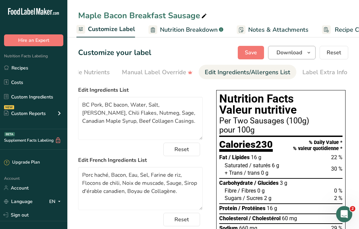
click at [308, 55] on icon "button" at bounding box center [308, 53] width 5 height 8
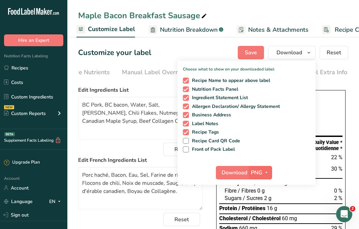
click at [269, 173] on icon "button" at bounding box center [266, 172] width 5 height 8
click at [267, 210] on link "SVG" at bounding box center [262, 208] width 22 height 11
click at [237, 171] on span "Download" at bounding box center [235, 173] width 26 height 8
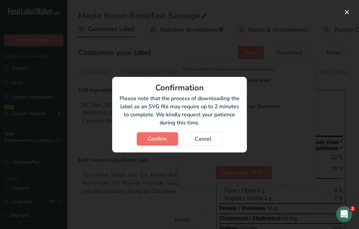
click at [168, 139] on button "Confirm" at bounding box center [157, 138] width 41 height 13
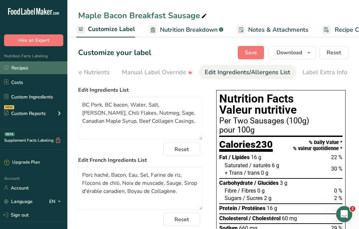
click at [39, 67] on link "Recipes" at bounding box center [33, 67] width 67 height 13
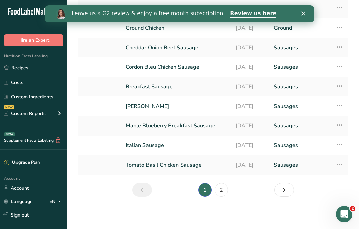
scroll to position [86, 0]
click at [218, 190] on link "2" at bounding box center [221, 189] width 13 height 13
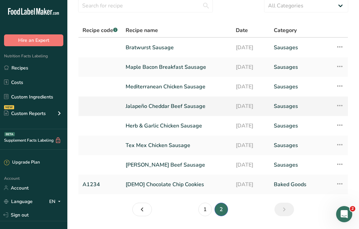
scroll to position [27, 0]
click at [162, 87] on link "Mediterranean Chicken Sausage" at bounding box center [177, 87] width 102 height 14
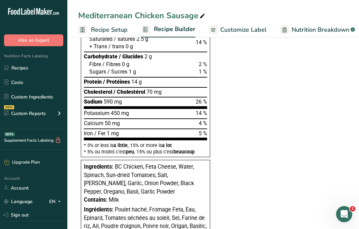
scroll to position [465, 0]
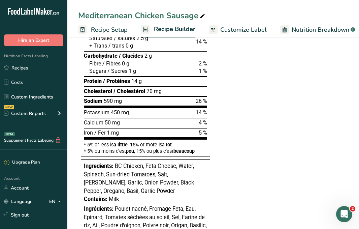
click at [255, 29] on span "Customize Label" at bounding box center [243, 29] width 47 height 9
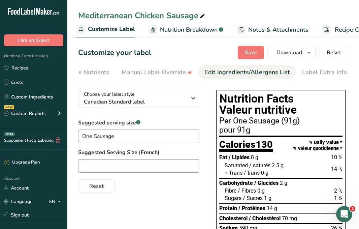
click at [259, 72] on div "Edit Ingredients/Allergens List" at bounding box center [248, 72] width 86 height 9
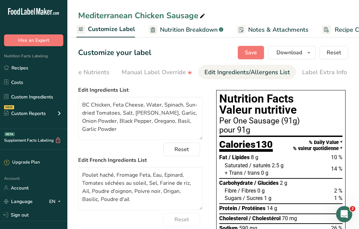
scroll to position [0, 165]
click at [132, 131] on textarea "BC Chicken, Feta Cheese, Water, Spinach, Sun-dried Tomatoes, Salt, Rice Flour, …" at bounding box center [140, 118] width 125 height 43
paste textarea "Beef Collagen Casings."
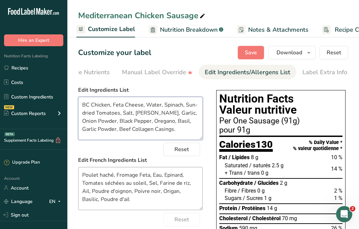
type textarea "BC Chicken, Feta Cheese, Water, Spinach, Sun-dried Tomatoes, Salt, Rice Flour, …"
click at [130, 200] on textarea "Poulet haché, Fromage Feta, Eau, Epinard, Tomates séchées au soleil, Sel, Farin…" at bounding box center [140, 188] width 125 height 43
paste textarea "Boyau de Collagène."
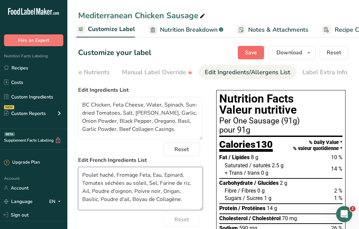
type textarea "Poulet haché, Fromage Feta, Eau, Epinard, Tomates séchées au soleil, Sel, Farin…"
click at [255, 53] on span "Save" at bounding box center [251, 53] width 12 height 8
click at [310, 57] on icon "button" at bounding box center [308, 53] width 5 height 8
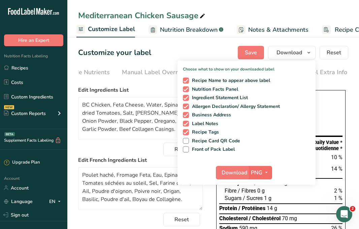
click at [265, 173] on icon "button" at bounding box center [266, 172] width 5 height 8
click at [266, 208] on link "SVG" at bounding box center [262, 208] width 22 height 11
click at [240, 178] on button "Download" at bounding box center [232, 172] width 33 height 13
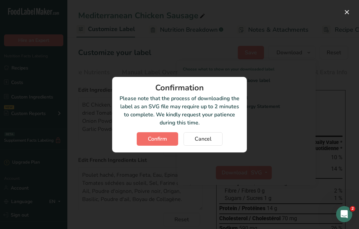
click at [164, 137] on span "Confirm" at bounding box center [157, 139] width 19 height 8
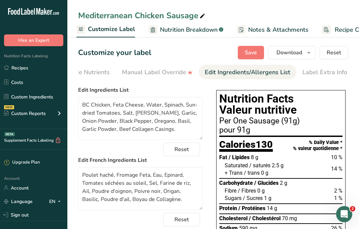
click at [162, 58] on div "Customize your label Save Download Choose what to show on your downloaded label…" at bounding box center [213, 52] width 270 height 13
click at [30, 68] on link "Recipes" at bounding box center [33, 67] width 67 height 13
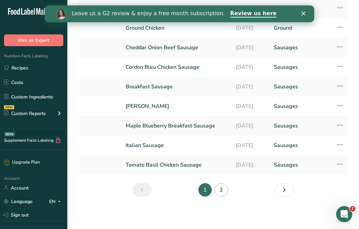
scroll to position [86, 0]
click at [222, 189] on link "2" at bounding box center [221, 189] width 13 height 13
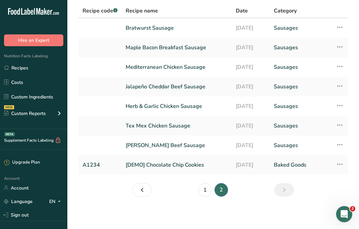
scroll to position [47, 0]
click at [163, 87] on link "Jalapeño Cheddar Beef Sausage" at bounding box center [177, 87] width 102 height 14
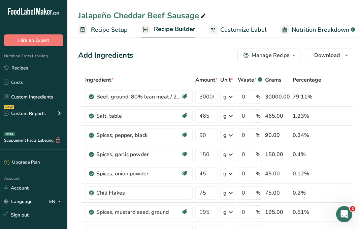
click at [320, 30] on span "Nutrition Breakdown" at bounding box center [321, 29] width 58 height 9
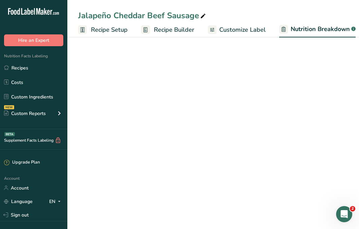
scroll to position [0, 159]
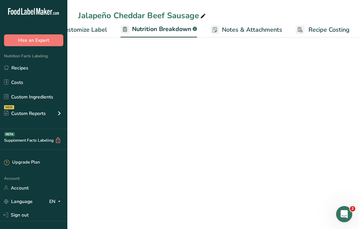
select select "Calories"
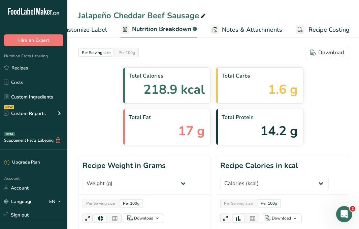
scroll to position [0, 160]
click at [92, 33] on span "Customize Label" at bounding box center [83, 29] width 47 height 9
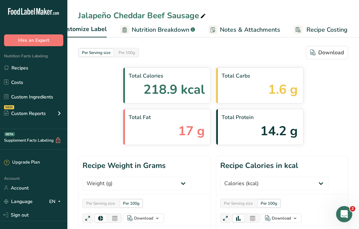
scroll to position [0, 131]
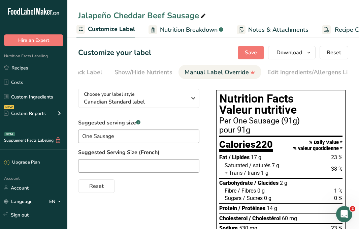
click at [299, 74] on div "Edit Ingredients/Allergens List" at bounding box center [311, 72] width 86 height 9
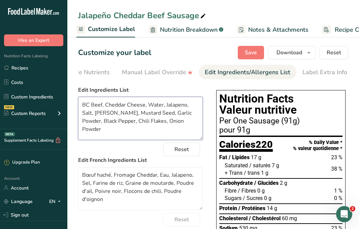
click at [187, 117] on textarea "BC Beef, Cheddar Cheese, Water, Jalapeno, Salt, Rice Flour, Mustard Seed, Garli…" at bounding box center [140, 118] width 125 height 43
paste textarea "Boyau de Collagène."
type textarea "BC Beef, Cheddar Cheese, Water, Jalapeno, Salt, Rice Flour, Mustard Seed, Garli…"
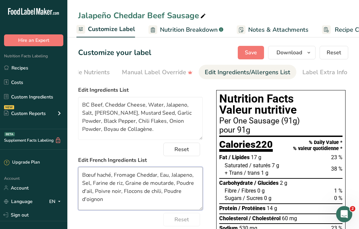
click at [121, 202] on textarea "Bœuf haché, Fromage Cheddar, Eau, Jalapeno, Sel, Farine de riz, Graine de mouta…" at bounding box center [140, 188] width 125 height 43
paste textarea "Boyau de Collagène."
type textarea "Bœuf haché, Fromage Cheddar, Eau, Jalapeno, Sel, Farine de riz, Graine de mouta…"
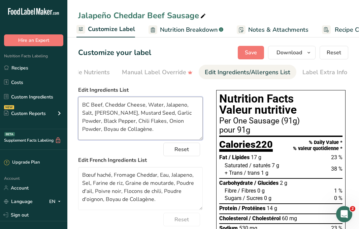
drag, startPoint x: 133, startPoint y: 131, endPoint x: 62, endPoint y: 123, distance: 71.2
click at [62, 123] on div ".a-20{fill:#fff;} Hire an Expert Nutrition Facts Labeling Recipes Costs Custom …" at bounding box center [179, 201] width 359 height 402
click at [135, 140] on textarea "BC Beef, Cheddar Cheese, Water, Jalapeno, Salt, Rice Flour, Mustard Seed, Garli…" at bounding box center [140, 118] width 125 height 43
click at [134, 127] on textarea "BC Beef, Cheddar Cheese, Water, Jalapeno, Salt, Rice Flour, Mustard Seed, Garli…" at bounding box center [140, 118] width 125 height 43
drag, startPoint x: 133, startPoint y: 132, endPoint x: 79, endPoint y: 127, distance: 55.2
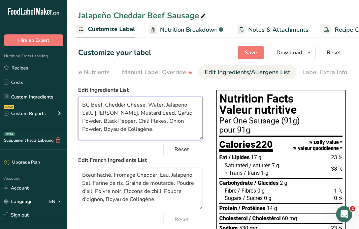
click at [79, 127] on textarea "BC Beef, Cheddar Cheese, Water, Jalapeno, Salt, Rice Flour, Mustard Seed, Garli…" at bounding box center [140, 118] width 125 height 43
paste textarea "eef Collagen Casings"
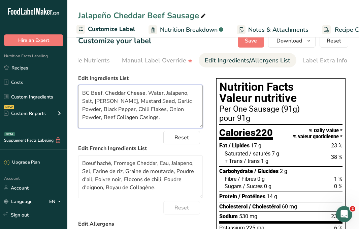
scroll to position [0, 0]
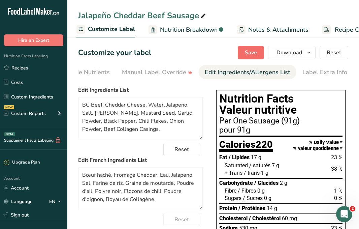
click at [249, 51] on span "Save" at bounding box center [251, 53] width 12 height 8
click at [311, 53] on icon "button" at bounding box center [308, 53] width 5 height 8
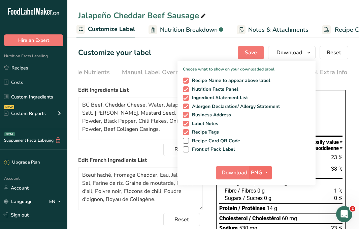
click at [267, 171] on icon "button" at bounding box center [266, 172] width 5 height 8
click at [269, 208] on link "SVG" at bounding box center [262, 208] width 22 height 11
click at [240, 177] on button "Download" at bounding box center [232, 172] width 33 height 13
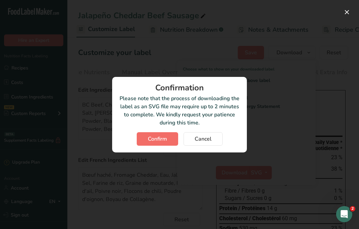
click at [174, 138] on button "Confirm" at bounding box center [157, 138] width 41 height 13
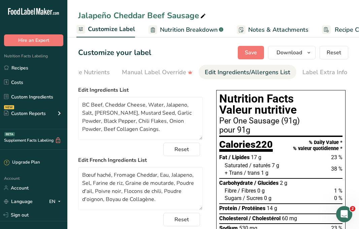
click at [153, 84] on section "Customize your label Save Download Choose what to show on your downloaded label…" at bounding box center [213, 218] width 292 height 367
click at [175, 109] on textarea "BC Beef, Cheddar Cheese, Water, Jalapeno, Salt, Rice Flour, Mustard Seed, Garli…" at bounding box center [140, 118] width 125 height 43
click at [167, 111] on textarea "BC Beef, Cheddar Cheese, Water, Jalapeño, Salt, Rice Flour, Mustard Seed, Garli…" at bounding box center [140, 118] width 125 height 43
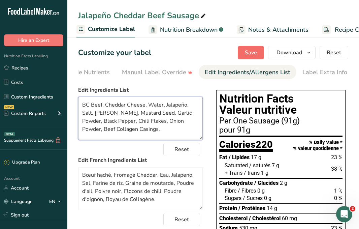
type textarea "BC Beef, Cheddar Cheese, Water, Jalapeño, Salt, Rice Flour, Mustard Seed, Garli…"
click at [253, 54] on span "Save" at bounding box center [251, 53] width 12 height 8
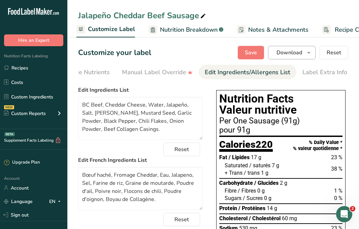
click at [312, 55] on span "button" at bounding box center [309, 53] width 8 height 8
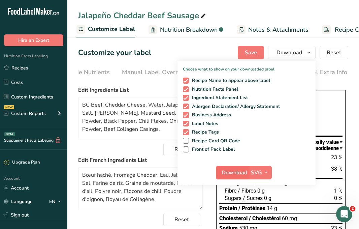
click at [232, 173] on span "Download" at bounding box center [235, 173] width 26 height 8
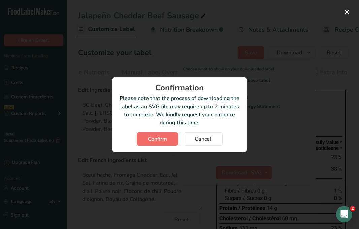
click at [164, 142] on span "Confirm" at bounding box center [157, 139] width 19 height 8
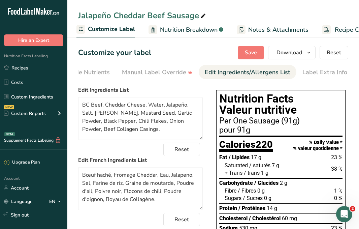
click at [148, 59] on section "Customize your label Save Download Choose what to show on your downloaded label…" at bounding box center [213, 218] width 292 height 367
click at [34, 72] on link "Recipes" at bounding box center [33, 67] width 67 height 13
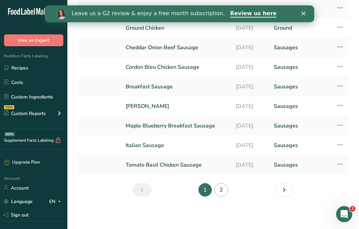
scroll to position [86, 0]
click at [223, 193] on link "2" at bounding box center [221, 189] width 13 height 13
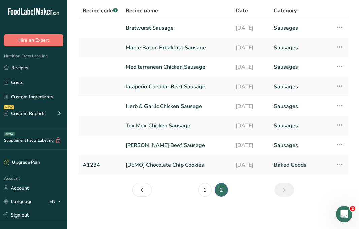
scroll to position [47, 0]
click at [181, 105] on link "Herb & Garlic Chicken Sausage" at bounding box center [177, 106] width 102 height 14
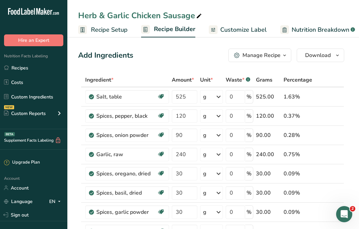
click at [310, 31] on span "Nutrition Breakdown" at bounding box center [321, 29] width 58 height 9
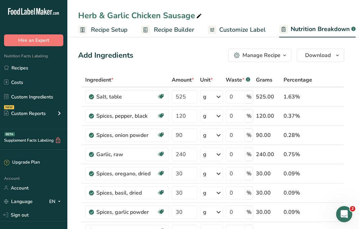
scroll to position [0, 160]
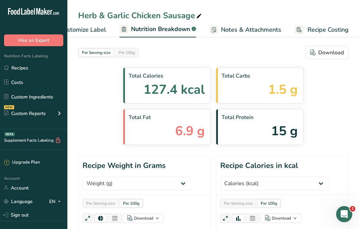
click at [97, 28] on span "Customize Label" at bounding box center [83, 29] width 47 height 9
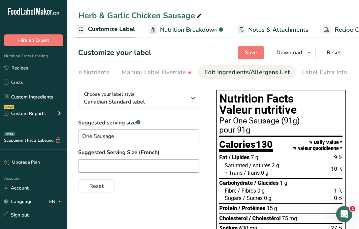
scroll to position [0, 165]
click at [262, 71] on div "Edit Ingredients/Allergens List" at bounding box center [248, 72] width 86 height 9
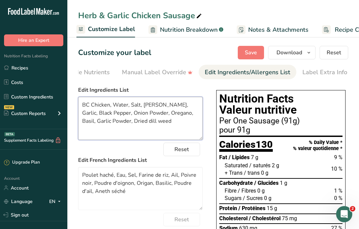
click at [164, 123] on textarea "BC Chicken, Water, Salt, Rice Flour, Garlic, Black Pepper, Onion Powder, Oregan…" at bounding box center [140, 118] width 125 height 43
paste textarea "Beef Collagen Casings."
type textarea "BC Chicken, Water, Salt, Rice Flour, Garlic, Black Pepper, Onion Powder, Oregan…"
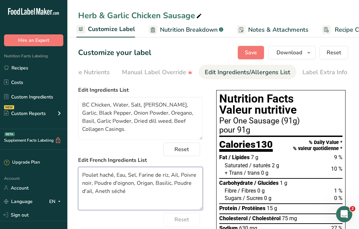
click at [141, 195] on textarea "Poulet haché, Eau, Sel, Farine de riz, Ail, Poivre noir, Poudre d'oignon, Origa…" at bounding box center [140, 188] width 125 height 43
paste textarea "Boyau de Collagène."
type textarea "Poulet haché, Eau, Sel, Farine de riz, Ail, Poivre noir, Poudre d'oignon, Origa…"
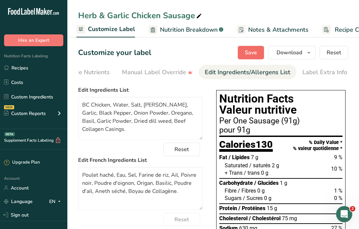
click at [250, 50] on span "Save" at bounding box center [251, 53] width 12 height 8
click at [310, 58] on button "Download" at bounding box center [292, 52] width 48 height 13
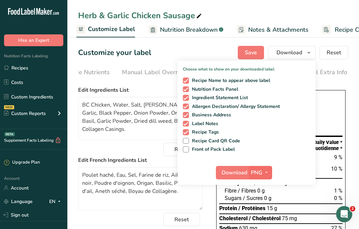
click at [270, 171] on span "button" at bounding box center [267, 173] width 8 height 8
click at [265, 208] on link "SVG" at bounding box center [262, 208] width 22 height 11
click at [237, 177] on button "Download" at bounding box center [232, 172] width 33 height 13
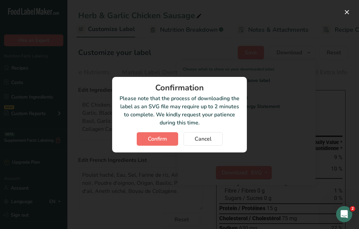
click at [169, 141] on button "Confirm" at bounding box center [157, 138] width 41 height 13
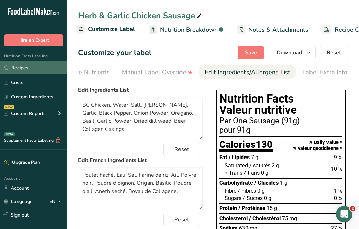
click at [40, 70] on link "Recipes" at bounding box center [33, 67] width 67 height 13
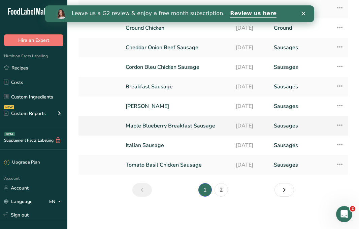
scroll to position [86, 0]
click at [223, 191] on link "2" at bounding box center [221, 189] width 13 height 13
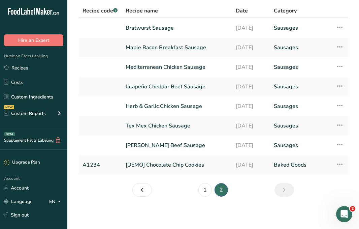
scroll to position [47, 0]
click at [171, 124] on link "Tex Mex Chicken Sausage" at bounding box center [177, 126] width 102 height 14
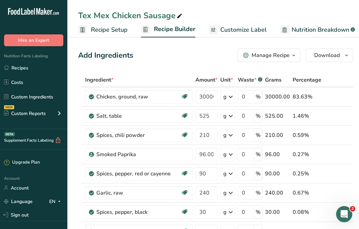
click at [253, 31] on span "Customize Label" at bounding box center [243, 29] width 47 height 9
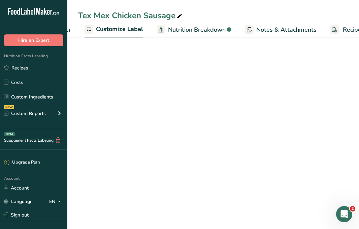
scroll to position [0, 131]
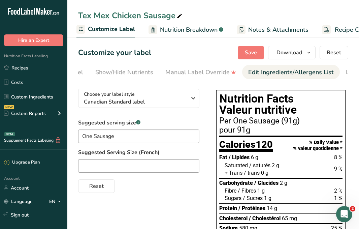
click at [261, 72] on div "Edit Ingredients/Allergens List" at bounding box center [291, 72] width 86 height 9
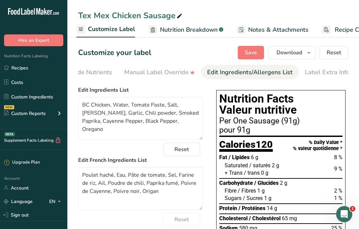
scroll to position [0, 165]
click at [161, 191] on textarea "Poulet haché, Eau, Pâte de tomate, Sel, Farine de riz, Ail, Poudre de chili, Pa…" at bounding box center [140, 188] width 125 height 43
paste textarea "Boyau de Collagène."
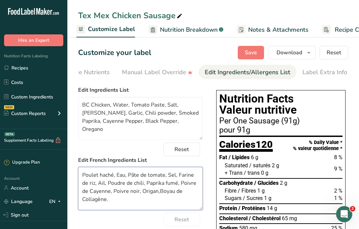
click at [161, 193] on textarea "Poulet haché, Eau, Pâte de tomate, Sel, Farine de riz, Ail, Poudre de chili, Pa…" at bounding box center [140, 188] width 125 height 43
type textarea "Poulet haché, Eau, Pâte de tomate, Sel, Farine de riz, Ail, Poudre de chili, Pa…"
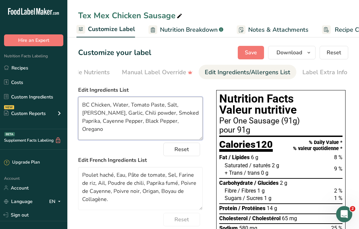
click at [184, 121] on textarea "BC Chicken, Water, Tomato Paste, Salt, Rice Flour, Garlic, Chili powder, Smoked…" at bounding box center [140, 118] width 125 height 43
paste textarea "Beef Collagen Casings."
type textarea "BC Chicken, Water, Tomato Paste, Salt, Rice Flour, Garlic, Chili powder, Smoked…"
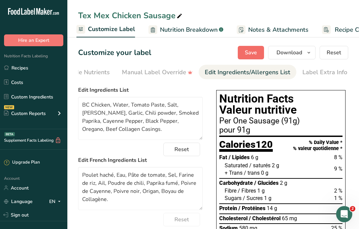
click at [248, 52] on span "Save" at bounding box center [251, 53] width 12 height 8
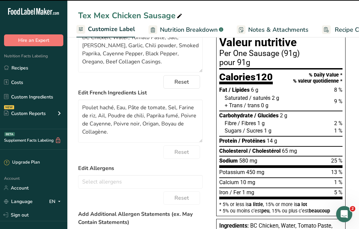
scroll to position [98, 0]
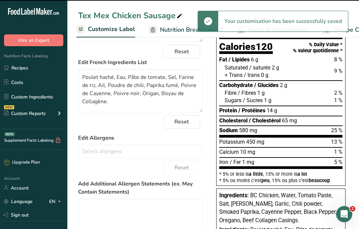
type textarea "Poulet haché, Eau, Pâte de tomate, Sel, Farine de riz, Ail, Poudre de chili, Pa…"
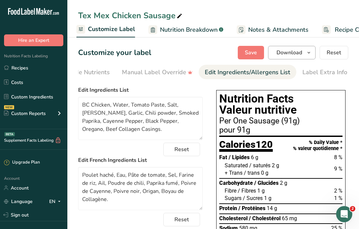
scroll to position [0, 0]
click at [307, 52] on icon "button" at bounding box center [308, 53] width 5 height 8
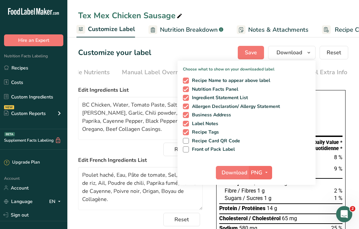
click at [265, 172] on icon "button" at bounding box center [266, 172] width 5 height 8
click at [264, 208] on link "SVG" at bounding box center [262, 208] width 22 height 11
click at [240, 173] on span "Download" at bounding box center [235, 173] width 26 height 8
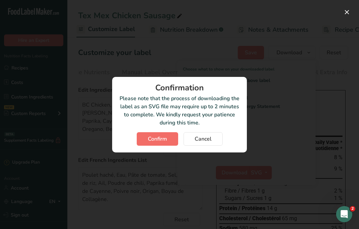
click at [162, 138] on span "Confirm" at bounding box center [157, 139] width 19 height 8
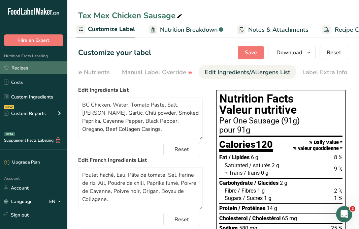
click at [33, 68] on link "Recipes" at bounding box center [33, 67] width 67 height 13
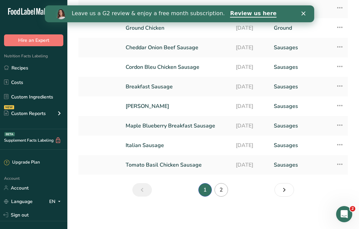
scroll to position [86, 0]
click at [221, 190] on link "2" at bounding box center [221, 189] width 13 height 13
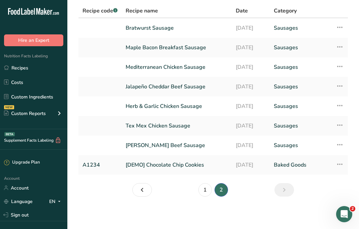
scroll to position [47, 0]
click at [171, 144] on link "Pepper Rosemary Beef Sausage" at bounding box center [177, 145] width 102 height 14
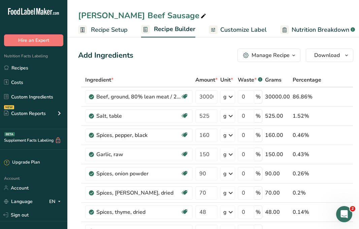
click at [259, 33] on span "Customize Label" at bounding box center [243, 29] width 47 height 9
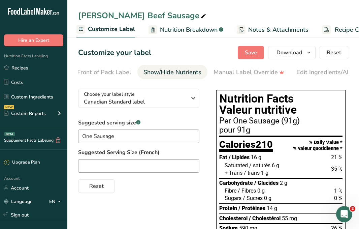
scroll to position [0, 87]
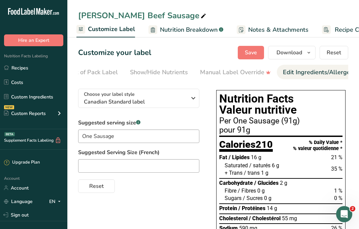
click at [300, 72] on div "Edit Ingredients/Allergens List" at bounding box center [326, 72] width 86 height 9
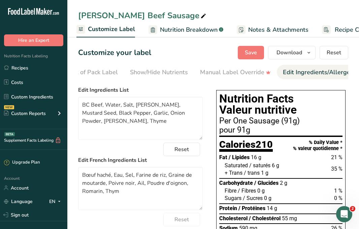
scroll to position [0, 165]
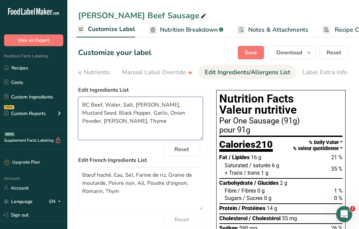
click at [142, 125] on textarea "BC Beef, Water, Salt, Rice Flour, Mustard Seed, Black Pepper, Garlic, Onion Pow…" at bounding box center [140, 118] width 125 height 43
paste textarea "Beef Collagen Casings."
type textarea "BC Beef, Water, Salt, Rice Flour, Mustard Seed, Black Pepper, Garlic, Onion Pow…"
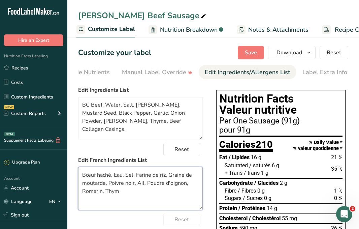
click at [121, 196] on textarea "Bœuf haché, Eau, Sel, Farine de riz, Graine de moutarde, Poivre noir, Ail, Poud…" at bounding box center [140, 188] width 125 height 43
paste textarea "Boyau de Collagène."
click at [121, 192] on textarea "Bœuf haché, Eau, Sel, Farine de riz, Graine de moutarde, Poivre noir, Ail, Poud…" at bounding box center [140, 188] width 125 height 43
type textarea "Bœuf haché, Eau, Sel, Farine de riz, Graine de moutarde, Poivre noir, Ail, Poud…"
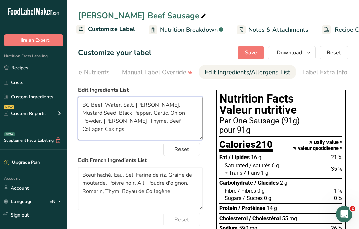
click at [147, 119] on textarea "BC Beef, Water, Salt, Rice Flour, Mustard Seed, Black Pepper, Garlic, Onion Pow…" at bounding box center [140, 118] width 125 height 43
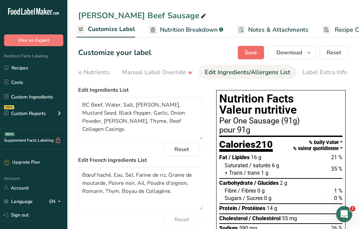
click at [250, 53] on span "Save" at bounding box center [251, 53] width 12 height 8
click at [311, 55] on icon "button" at bounding box center [308, 53] width 5 height 8
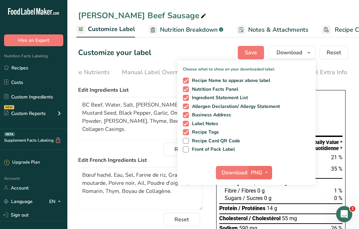
click at [269, 176] on icon "button" at bounding box center [266, 172] width 5 height 8
click at [266, 206] on link "SVG" at bounding box center [262, 208] width 22 height 11
click at [232, 175] on span "Download" at bounding box center [235, 173] width 26 height 8
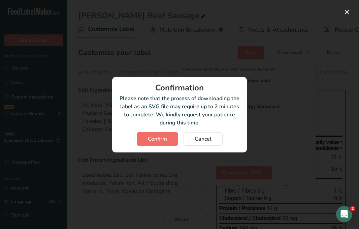
click at [169, 138] on button "Confirm" at bounding box center [157, 138] width 41 height 13
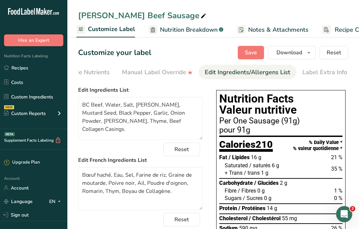
click at [163, 56] on div "Customize your label Save Download Choose what to show on your downloaded label…" at bounding box center [213, 52] width 270 height 13
click at [22, 69] on link "Recipes" at bounding box center [33, 67] width 67 height 13
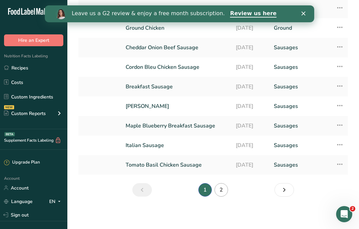
scroll to position [86, 0]
click at [219, 191] on link "2" at bounding box center [221, 189] width 13 height 13
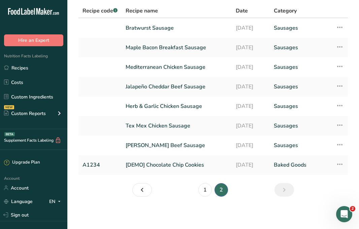
scroll to position [47, 0]
